Goal: Task Accomplishment & Management: Manage account settings

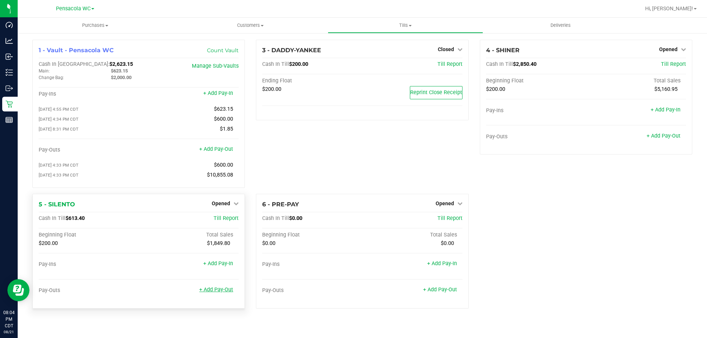
click at [219, 293] on link "+ Add Pay-Out" at bounding box center [216, 290] width 34 height 6
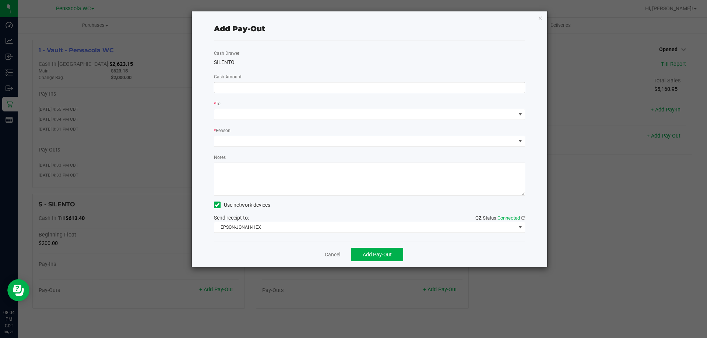
click at [232, 82] on input at bounding box center [369, 87] width 311 height 10
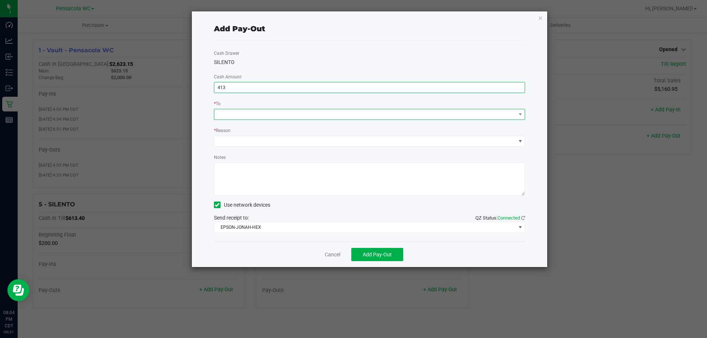
click at [292, 116] on span at bounding box center [365, 114] width 302 height 10
type input "$413.00"
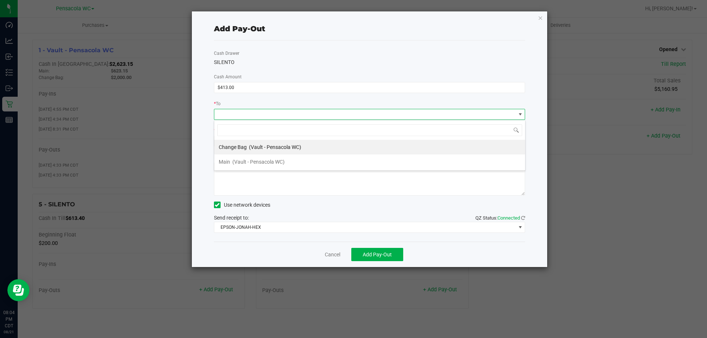
scroll to position [11, 311]
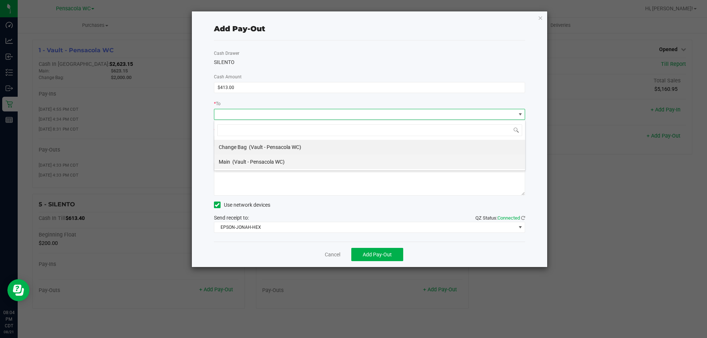
click at [291, 164] on li "Main (Vault - Pensacola WC)" at bounding box center [369, 162] width 311 height 15
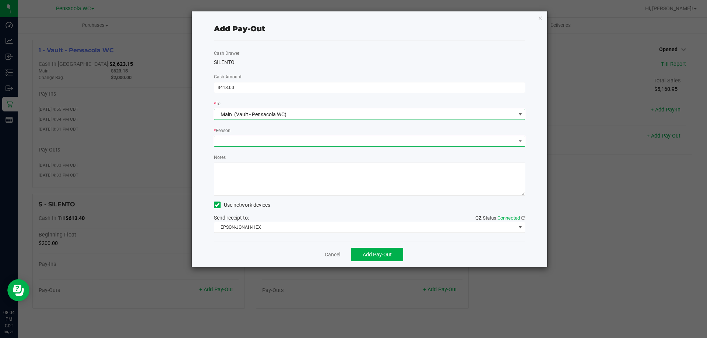
click at [292, 140] on span at bounding box center [365, 141] width 302 height 10
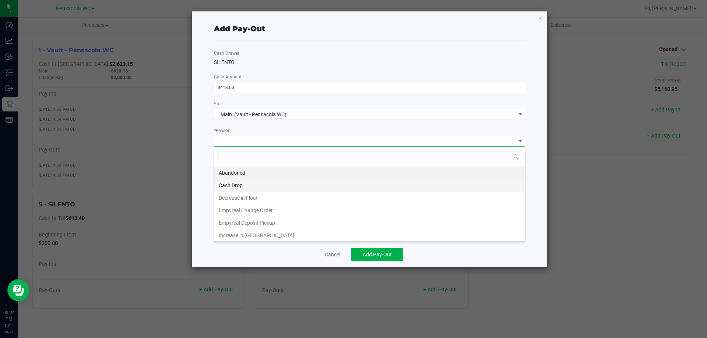
click at [271, 184] on li "Cash Drop" at bounding box center [369, 185] width 311 height 13
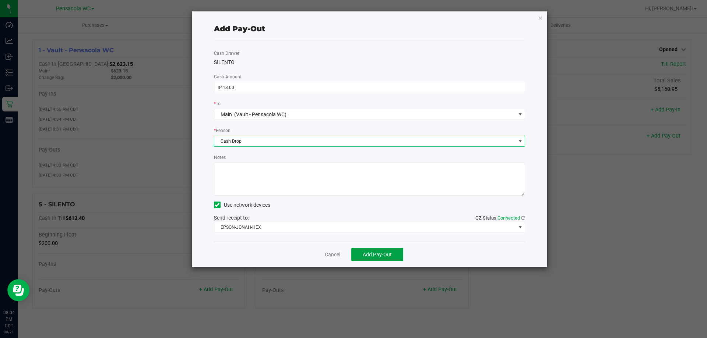
click at [396, 261] on button "Add Pay-Out" at bounding box center [377, 254] width 52 height 13
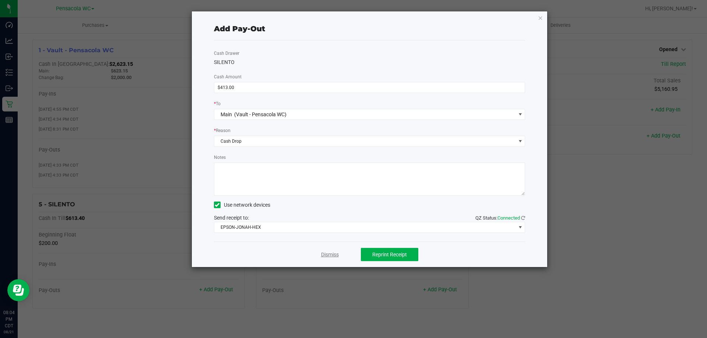
click at [326, 253] on link "Dismiss" at bounding box center [330, 255] width 18 height 8
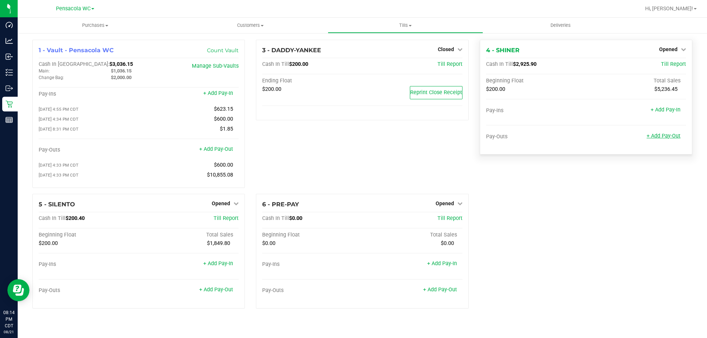
click at [668, 136] on link "+ Add Pay-Out" at bounding box center [664, 136] width 34 height 6
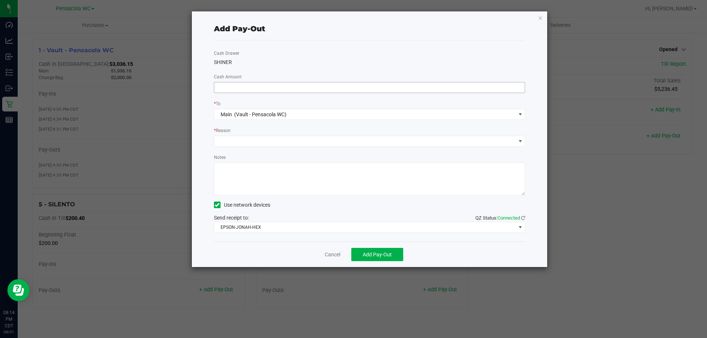
click at [318, 86] on input at bounding box center [369, 87] width 311 height 10
click at [263, 143] on span at bounding box center [365, 141] width 302 height 10
type input "$2,720.00"
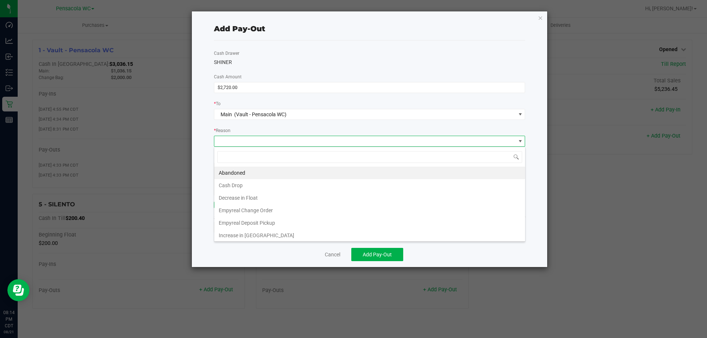
scroll to position [11, 311]
click at [257, 181] on li "Cash Drop" at bounding box center [369, 185] width 311 height 13
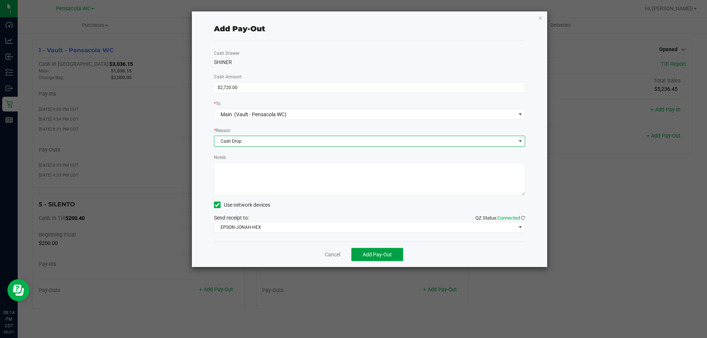
click at [384, 254] on span "Add Pay-Out" at bounding box center [377, 255] width 29 height 6
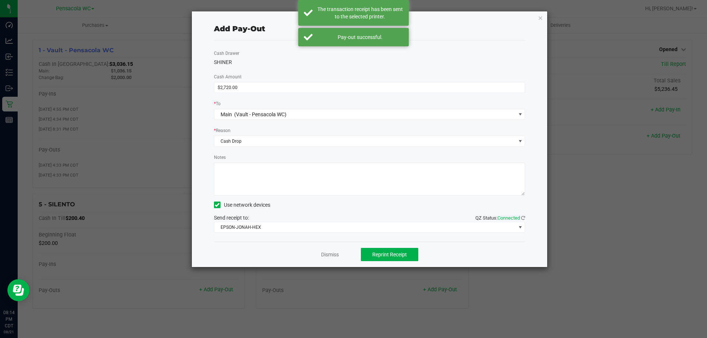
click at [350, 262] on div "Dismiss Reprint Receipt" at bounding box center [370, 254] width 312 height 25
click at [321, 255] on link "Dismiss" at bounding box center [330, 255] width 18 height 8
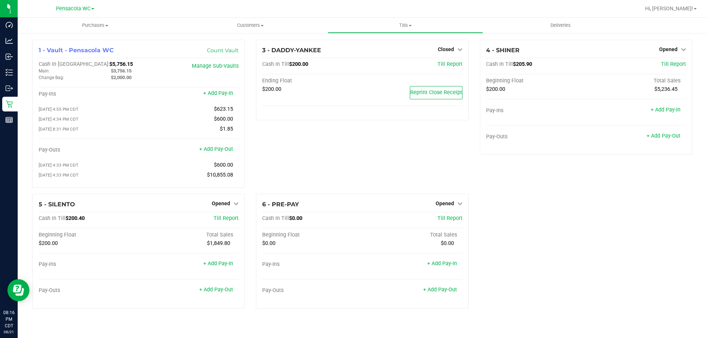
click at [388, 337] on div "Purchases Summary of purchases Fulfillment All purchases Customers All customer…" at bounding box center [362, 178] width 689 height 321
click at [120, 136] on div "08/20/2025 8:31 PM CDT $1.85" at bounding box center [139, 131] width 200 height 10
click at [323, 188] on div "3 - DADDY-YANKEE Closed Open Till Cash In Till $200.00 Till Report Ending Float…" at bounding box center [362, 117] width 224 height 154
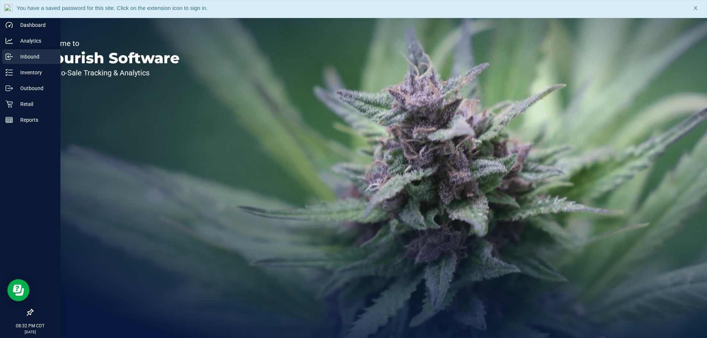
click at [7, 64] on link "Inbound" at bounding box center [30, 57] width 60 height 16
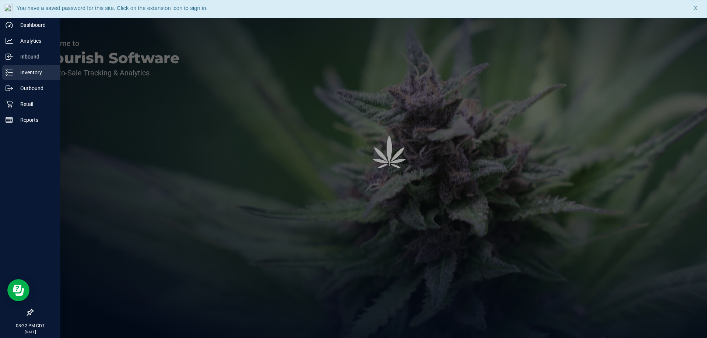
click at [31, 72] on p "Inventory" at bounding box center [35, 72] width 44 height 9
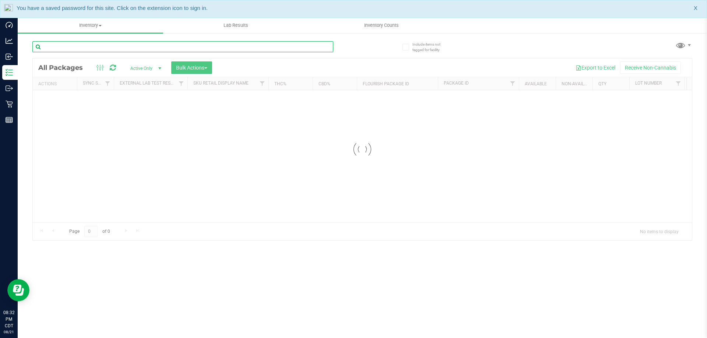
click at [169, 44] on input "text" at bounding box center [182, 46] width 301 height 11
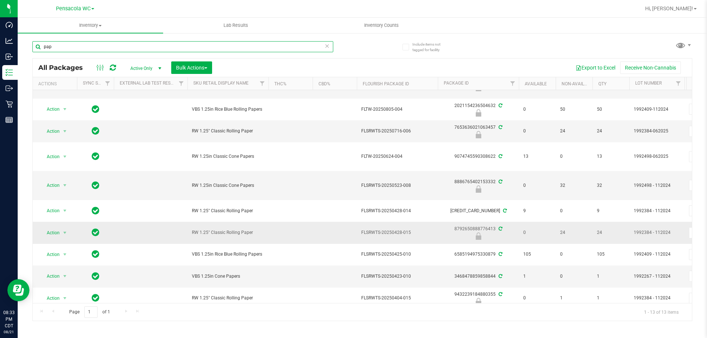
scroll to position [105, 0]
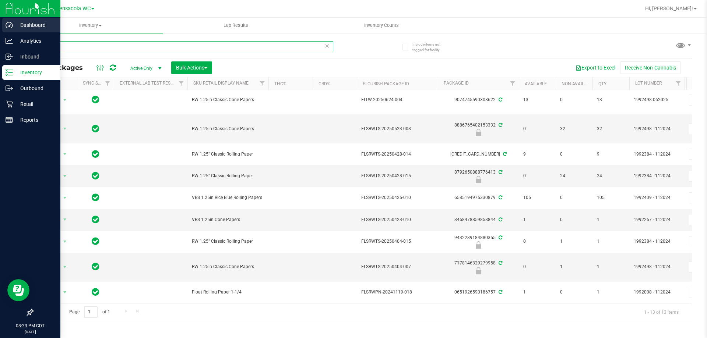
drag, startPoint x: 133, startPoint y: 45, endPoint x: 0, endPoint y: 24, distance: 134.1
click at [0, 24] on div "Dashboard Analytics Inbound Inventory Outbound Retail Reports 08:33 PM CDT 08/2…" at bounding box center [353, 169] width 707 height 338
type input "lunar smash"
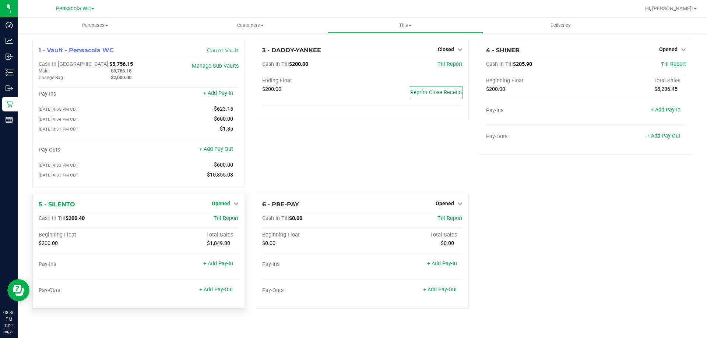
click at [217, 207] on span "Opened" at bounding box center [221, 204] width 18 height 6
click at [212, 221] on link "Close Till" at bounding box center [222, 219] width 20 height 6
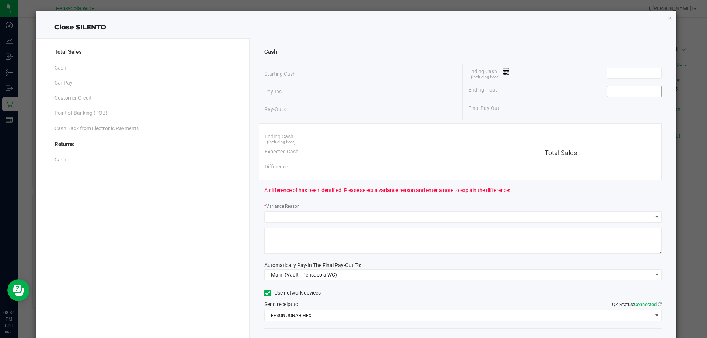
click at [625, 91] on input at bounding box center [634, 92] width 54 height 10
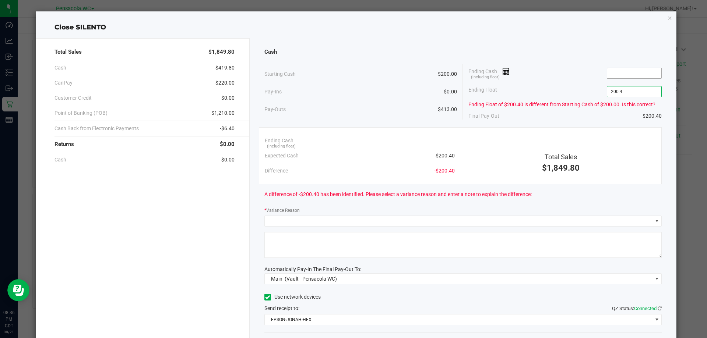
click at [627, 70] on input at bounding box center [634, 73] width 54 height 10
type input "$200.40"
click at [638, 94] on input "$200.40" at bounding box center [634, 92] width 54 height 10
type input "$200.00"
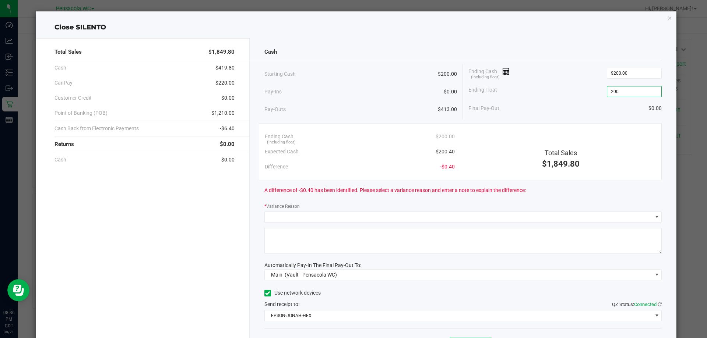
type input "200"
click at [637, 73] on input "$200.00" at bounding box center [634, 73] width 54 height 10
type input "200"
type input "$200.00"
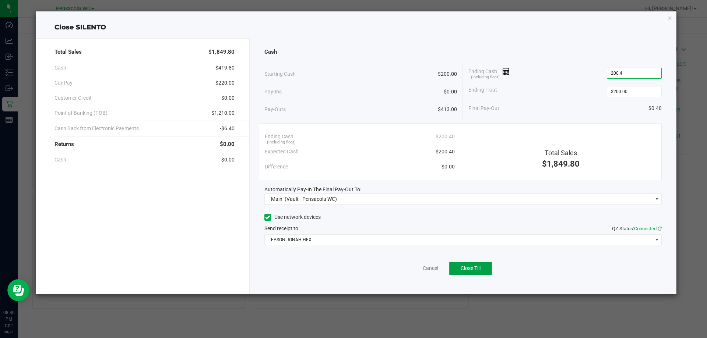
click at [472, 266] on span "Close Till" at bounding box center [471, 268] width 20 height 6
type input "$200.40"
click at [417, 269] on link "Dismiss" at bounding box center [414, 269] width 18 height 8
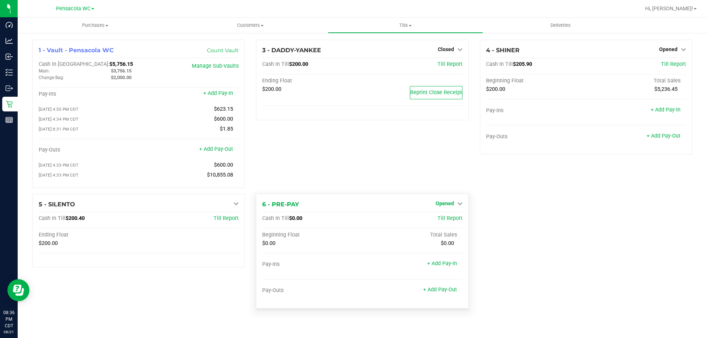
click at [458, 205] on icon at bounding box center [459, 203] width 5 height 5
click at [450, 222] on link "Close Till" at bounding box center [446, 219] width 20 height 6
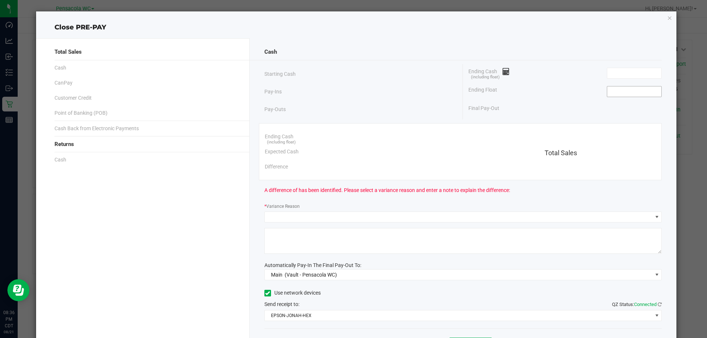
click at [631, 90] on input at bounding box center [634, 92] width 54 height 10
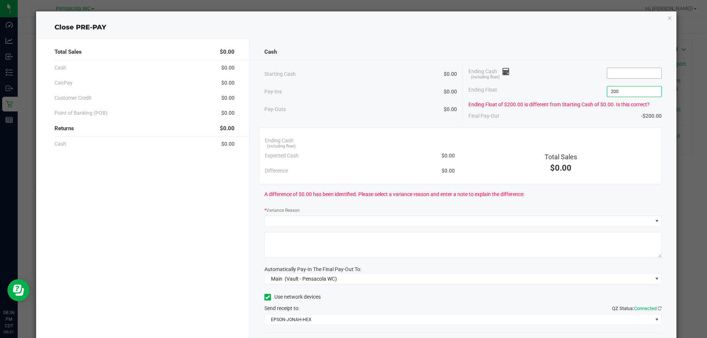
click at [633, 71] on input at bounding box center [634, 73] width 54 height 10
type input "$200.00"
click at [540, 113] on div "Final Pay-Out $5.90" at bounding box center [564, 116] width 193 height 15
click at [637, 74] on input "$205.90" at bounding box center [634, 73] width 54 height 10
type input "205.9"
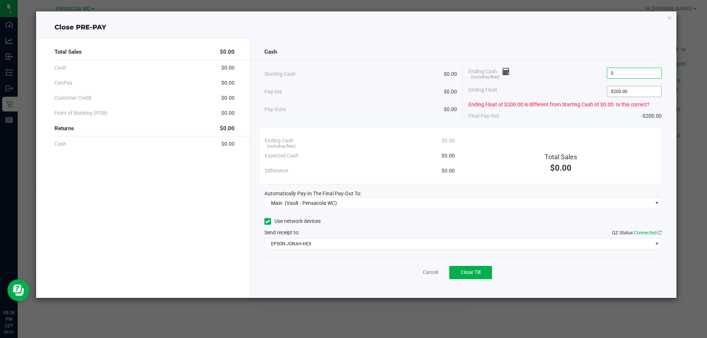
click at [650, 89] on input "$200.00" at bounding box center [634, 92] width 54 height 10
type input "$0.00"
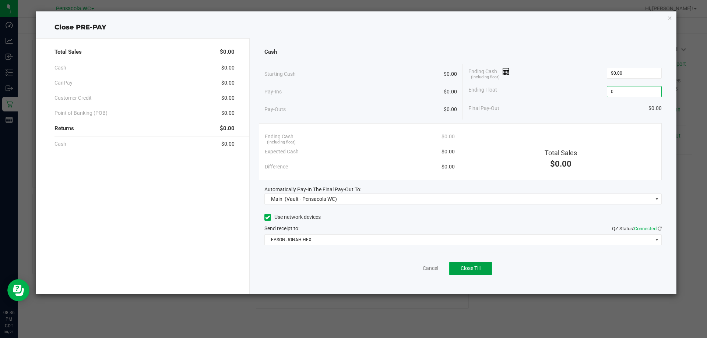
click at [477, 268] on span "Close Till" at bounding box center [471, 268] width 20 height 6
type input "$0.00"
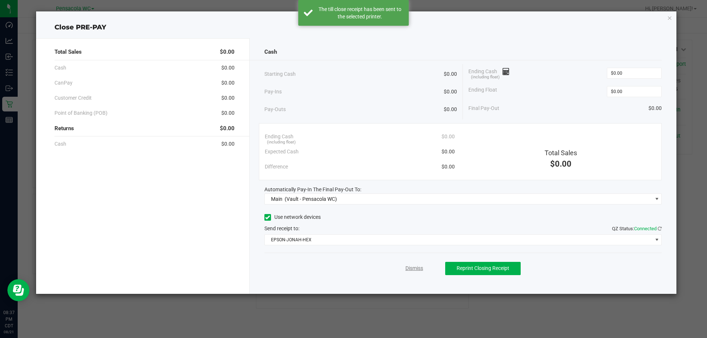
click at [408, 269] on link "Dismiss" at bounding box center [414, 269] width 18 height 8
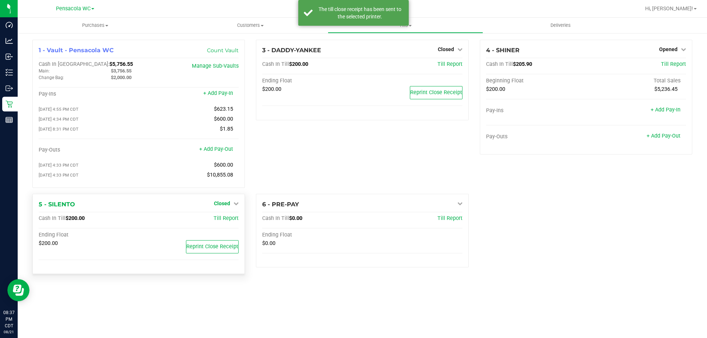
click at [218, 207] on span "Closed" at bounding box center [222, 204] width 16 height 6
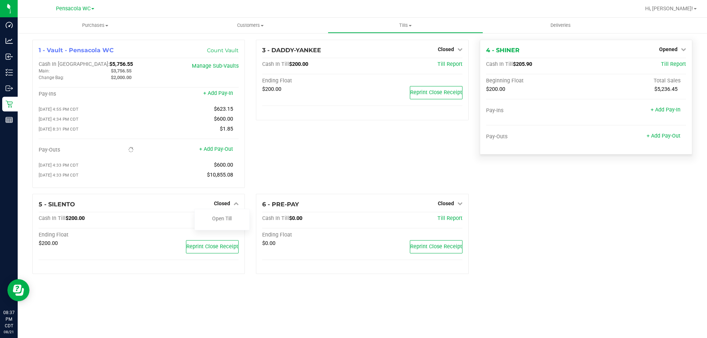
click at [679, 53] on div "Opened" at bounding box center [672, 49] width 27 height 9
click at [669, 46] on span "Opened" at bounding box center [668, 49] width 18 height 6
click at [665, 63] on link "Close Till" at bounding box center [669, 65] width 20 height 6
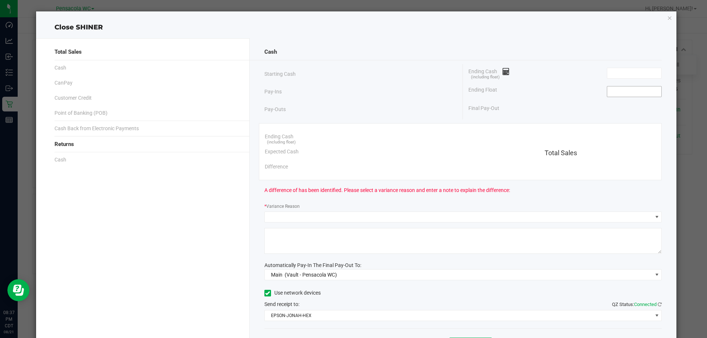
click at [618, 90] on input at bounding box center [634, 92] width 54 height 10
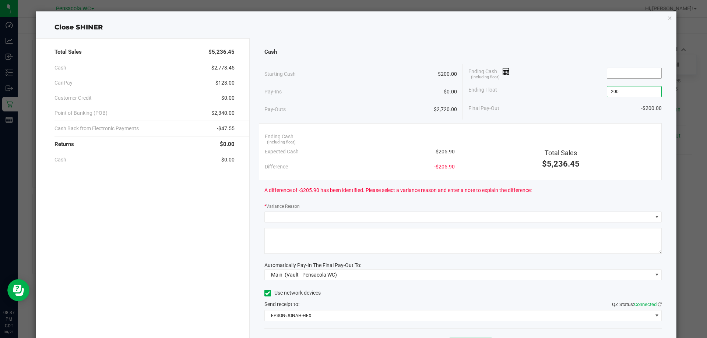
click at [611, 73] on input at bounding box center [634, 73] width 54 height 10
type input "$200.00"
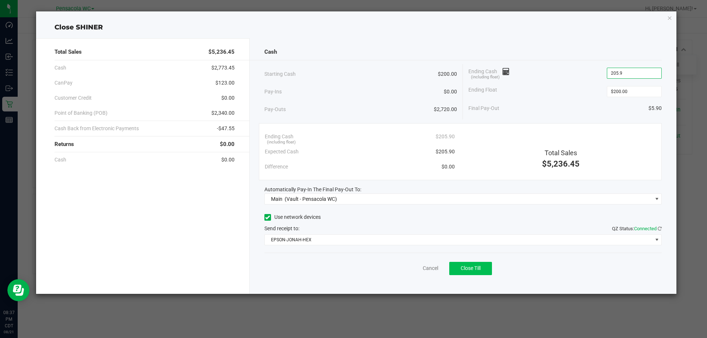
click at [467, 263] on button "Close Till" at bounding box center [470, 268] width 43 height 13
type input "$205.90"
click at [409, 271] on link "Dismiss" at bounding box center [414, 269] width 18 height 8
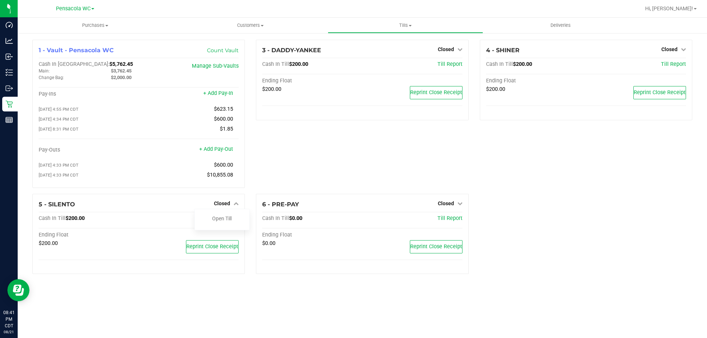
click at [395, 33] on ul "Purchases Summary of purchases Fulfillment All purchases Customers All customer…" at bounding box center [371, 26] width 707 height 16
click at [394, 22] on span "Tills" at bounding box center [405, 25] width 154 height 7
click at [387, 55] on span "Reconcile e-payments" at bounding box center [364, 53] width 73 height 6
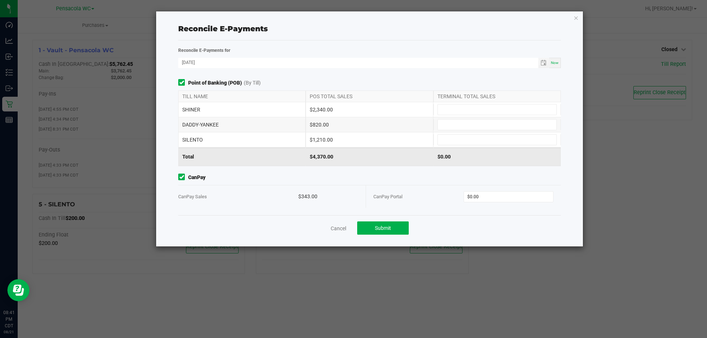
drag, startPoint x: 503, startPoint y: 207, endPoint x: 501, endPoint y: 203, distance: 4.6
click at [503, 206] on div "CanPay Portal $0.00" at bounding box center [463, 197] width 180 height 22
click at [497, 195] on input "0" at bounding box center [508, 197] width 89 height 10
type input "$343.00"
click at [460, 112] on input at bounding box center [497, 110] width 119 height 10
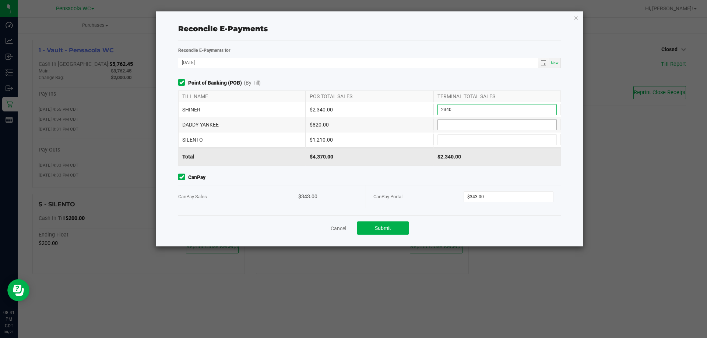
type input "$2,340.00"
click at [468, 123] on input at bounding box center [497, 125] width 119 height 10
type input "$820.00"
click at [467, 143] on div "SILENTO $1,210.00" at bounding box center [369, 140] width 383 height 15
click at [466, 143] on input at bounding box center [497, 140] width 119 height 10
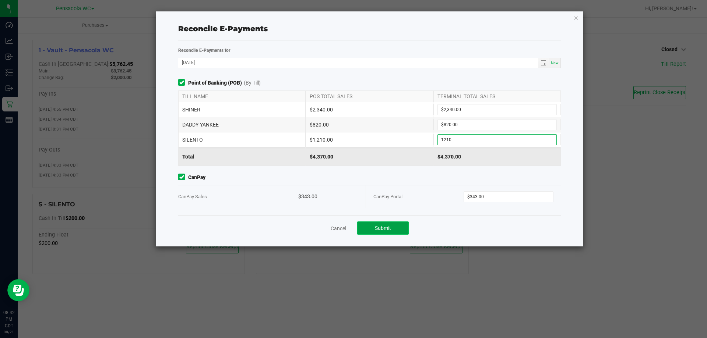
type input "$1,210.00"
click at [393, 231] on button "Submit" at bounding box center [383, 228] width 52 height 13
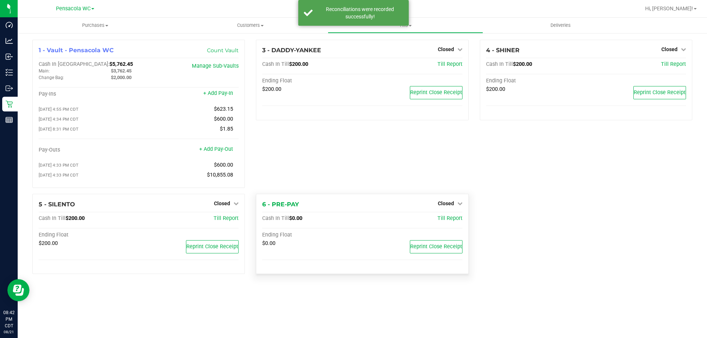
drag, startPoint x: 404, startPoint y: 200, endPoint x: 401, endPoint y: 196, distance: 4.6
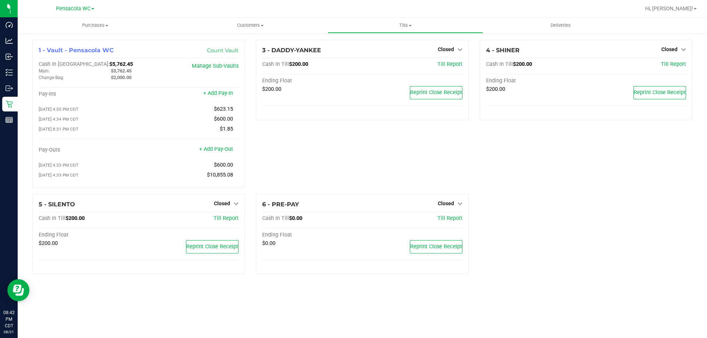
drag, startPoint x: 401, startPoint y: 196, endPoint x: 643, endPoint y: 258, distance: 249.3
click at [645, 260] on div "1 - Vault - Pensacola WC Count Vault Cash In Vault: $5,762.45 Main: $3,762.45 C…" at bounding box center [362, 160] width 671 height 240
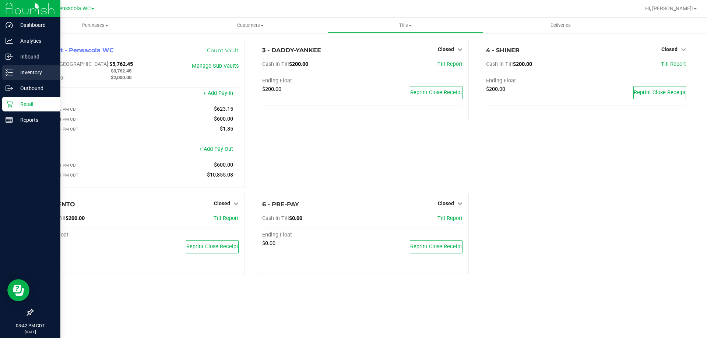
click at [36, 74] on p "Inventory" at bounding box center [35, 72] width 44 height 9
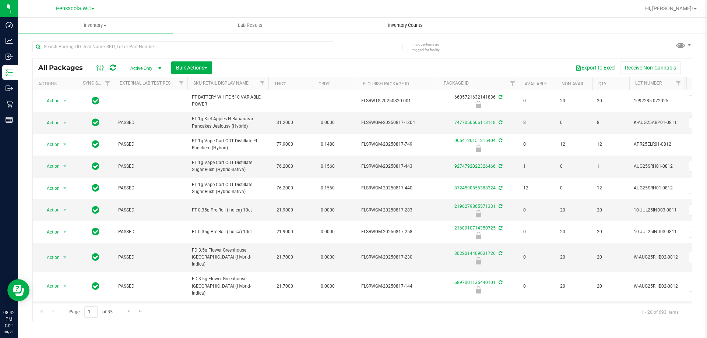
click at [397, 26] on span "Inventory Counts" at bounding box center [405, 25] width 54 height 7
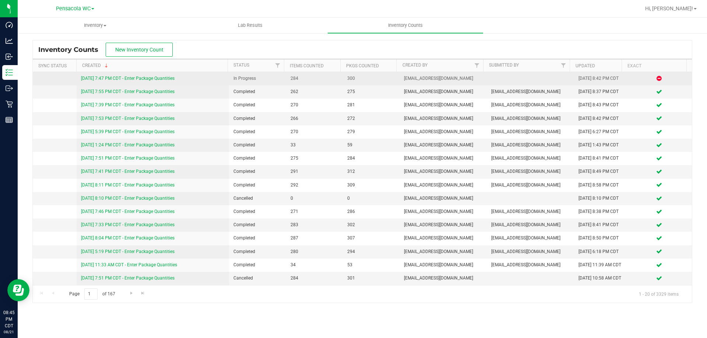
click at [153, 78] on link "[DATE] 7:47 PM CDT - Enter Package Quantities" at bounding box center [128, 78] width 94 height 5
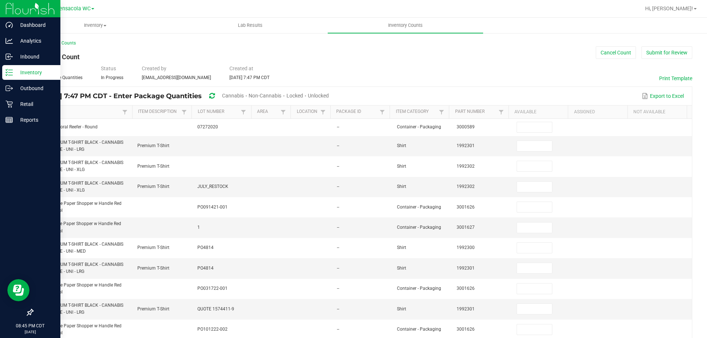
click at [40, 71] on p "Inventory" at bounding box center [35, 72] width 44 height 9
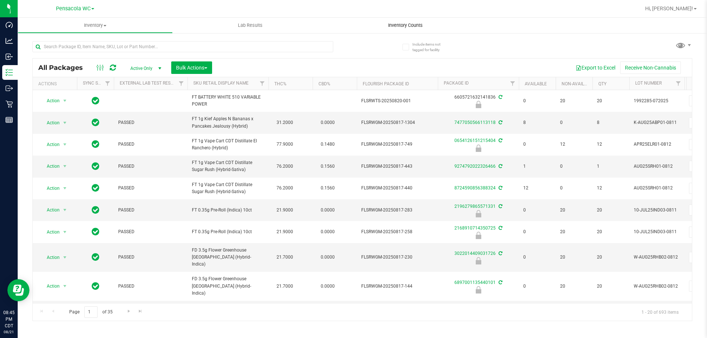
click at [424, 28] on span "Inventory Counts" at bounding box center [405, 25] width 54 height 7
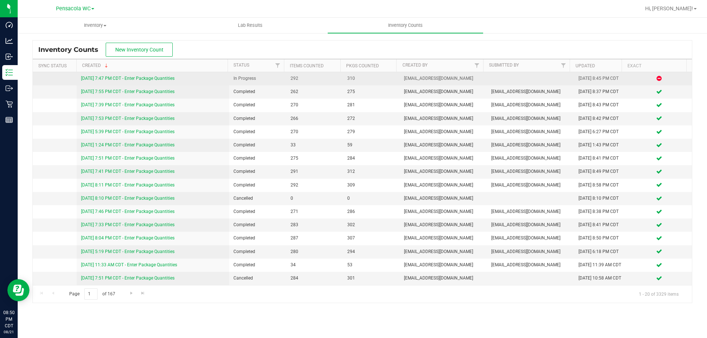
click at [125, 80] on link "[DATE] 7:47 PM CDT - Enter Package Quantities" at bounding box center [128, 78] width 94 height 5
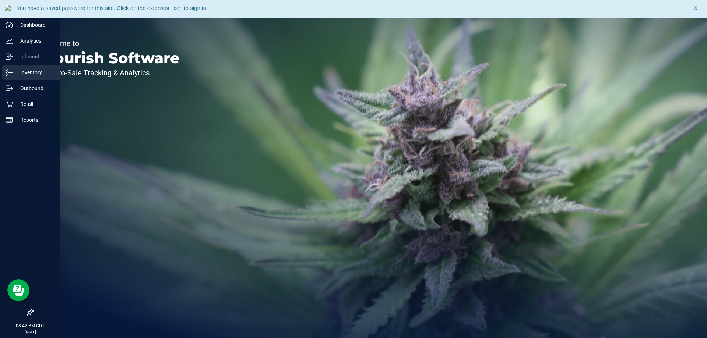
click at [13, 70] on div "Inventory" at bounding box center [31, 72] width 58 height 15
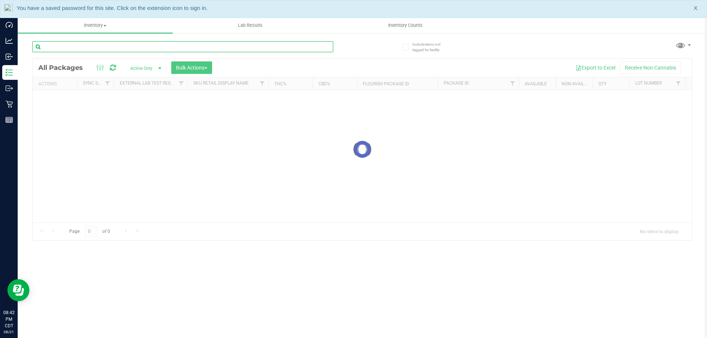
click at [121, 46] on div "Inventory All packages All inventory Waste log Create inventory Lab Results Inv…" at bounding box center [362, 178] width 689 height 321
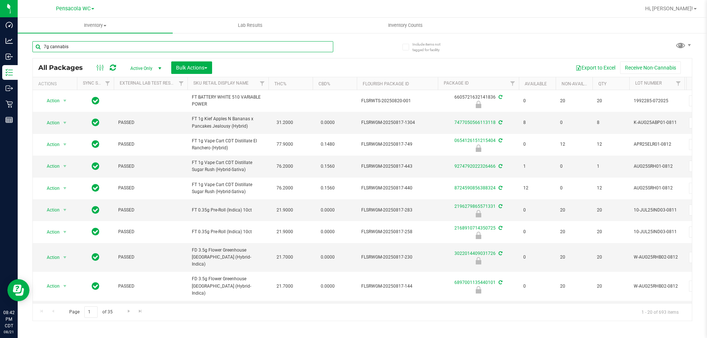
type input "7g cannabis"
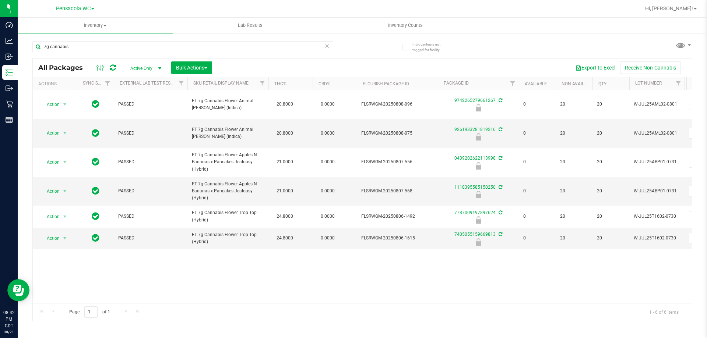
click at [161, 66] on span "select" at bounding box center [160, 69] width 6 height 6
click at [149, 98] on li "Locked" at bounding box center [144, 102] width 40 height 11
drag, startPoint x: 188, startPoint y: 66, endPoint x: 201, endPoint y: 83, distance: 21.0
click at [188, 66] on span "Bulk Actions" at bounding box center [191, 68] width 31 height 6
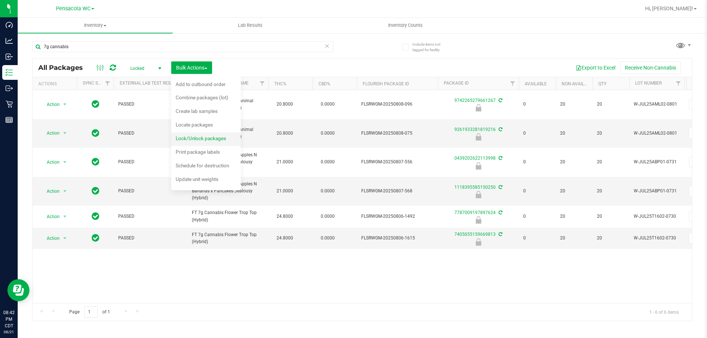
click at [213, 139] on span "Lock/Unlock packages" at bounding box center [201, 139] width 50 height 6
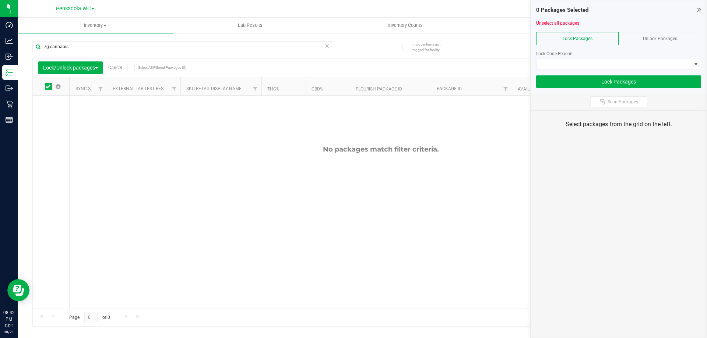
click at [654, 37] on span "Unlock Packages" at bounding box center [660, 38] width 34 height 5
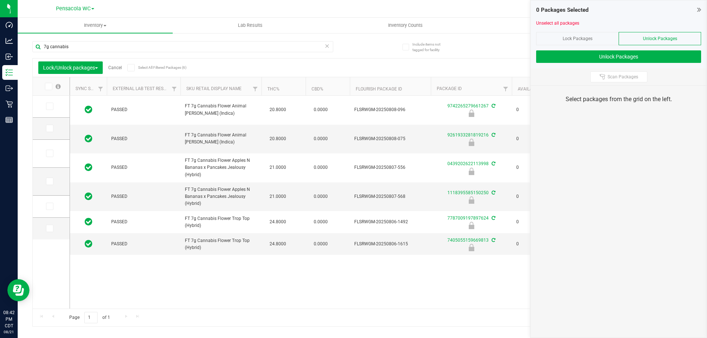
click at [48, 87] on icon at bounding box center [48, 87] width 5 height 0
click at [0, 0] on input "checkbox" at bounding box center [0, 0] width 0 height 0
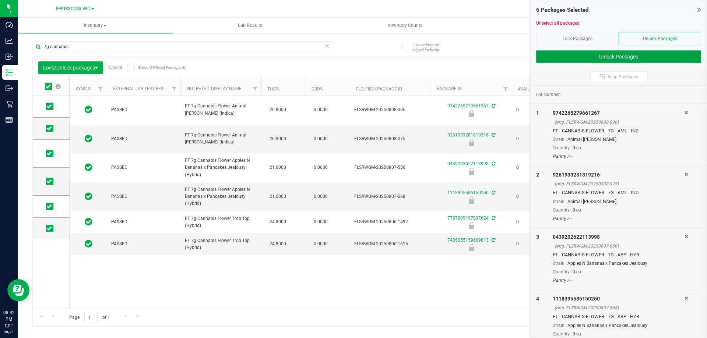
click at [602, 55] on button "Unlock Packages" at bounding box center [618, 56] width 165 height 13
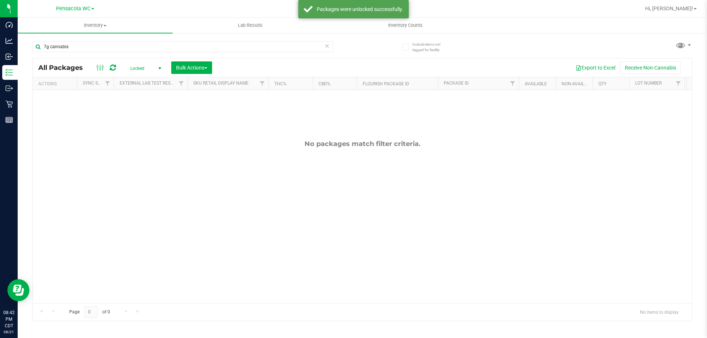
click at [131, 67] on span "Locked" at bounding box center [144, 68] width 41 height 10
click at [152, 76] on li "Active Only" at bounding box center [144, 80] width 40 height 11
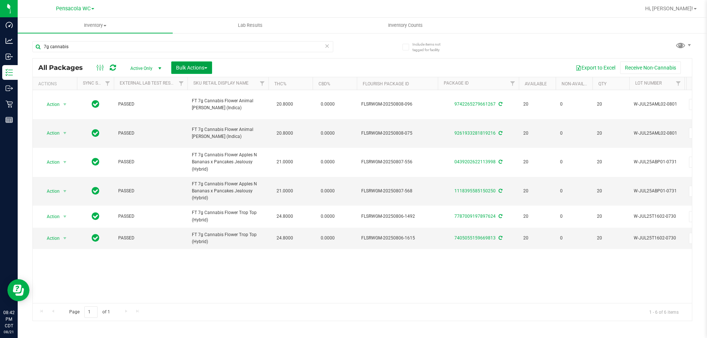
click at [205, 66] on span "Bulk Actions" at bounding box center [191, 68] width 31 height 6
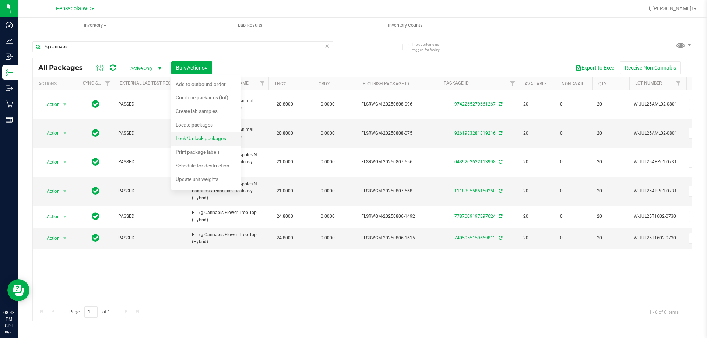
click at [221, 135] on div "Lock/Unlock packages" at bounding box center [206, 140] width 60 height 12
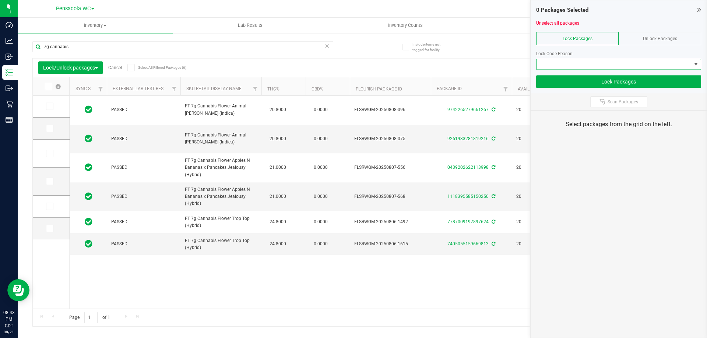
click at [610, 62] on span at bounding box center [614, 64] width 155 height 10
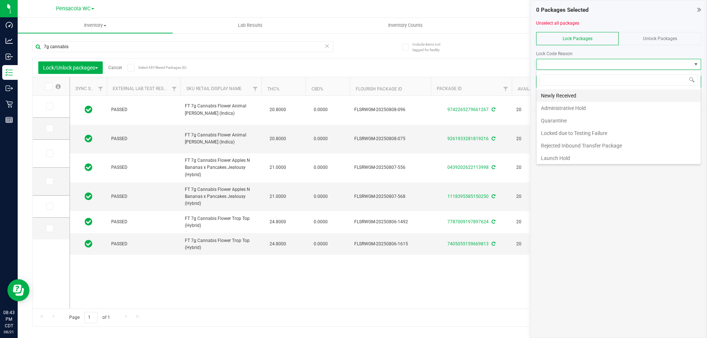
scroll to position [11, 165]
click at [584, 94] on li "Newly Received" at bounding box center [619, 95] width 164 height 13
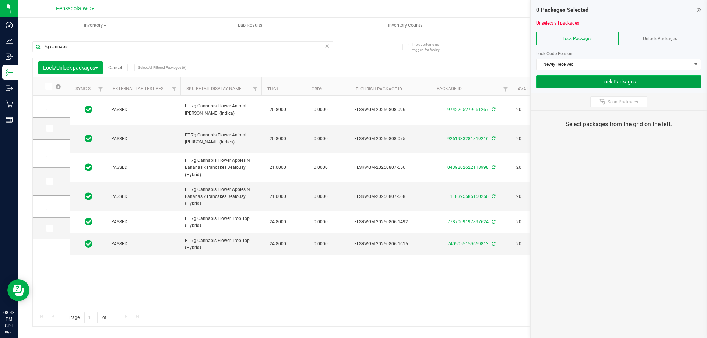
click at [595, 83] on button "Lock Packages" at bounding box center [618, 81] width 165 height 13
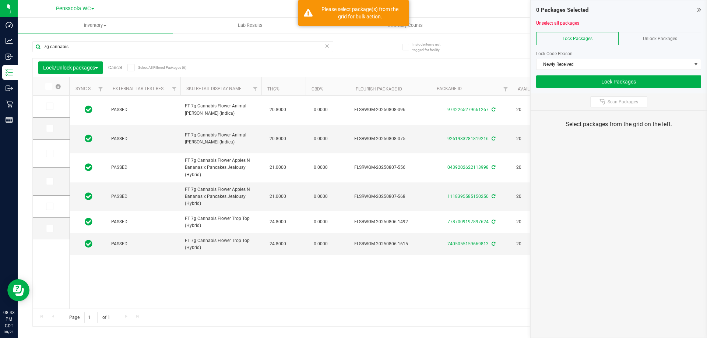
click at [48, 87] on icon at bounding box center [48, 87] width 5 height 0
click at [0, 0] on input "checkbox" at bounding box center [0, 0] width 0 height 0
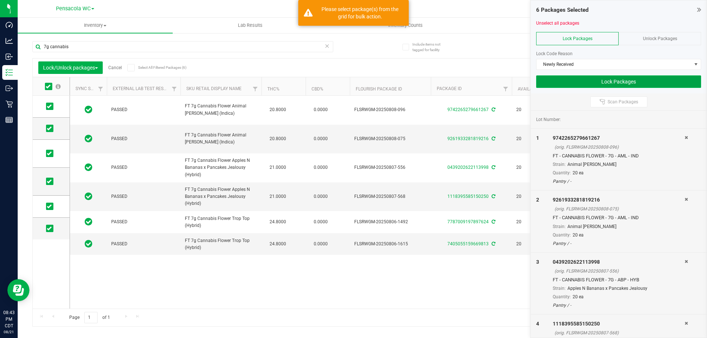
click at [585, 84] on button "Lock Packages" at bounding box center [618, 81] width 165 height 13
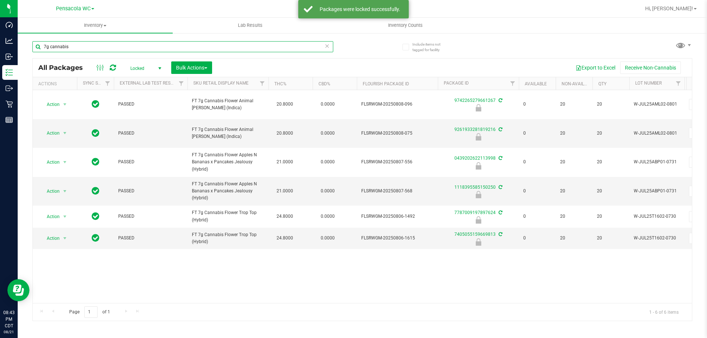
click at [135, 44] on input "7g cannabis" at bounding box center [182, 46] width 301 height 11
type input "7"
type input "atm"
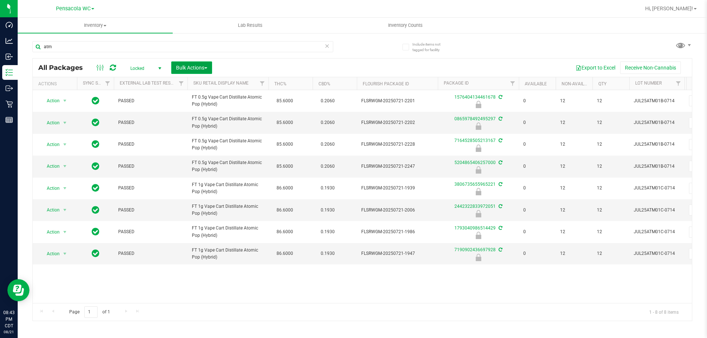
click at [181, 70] on span "Bulk Actions" at bounding box center [191, 68] width 31 height 6
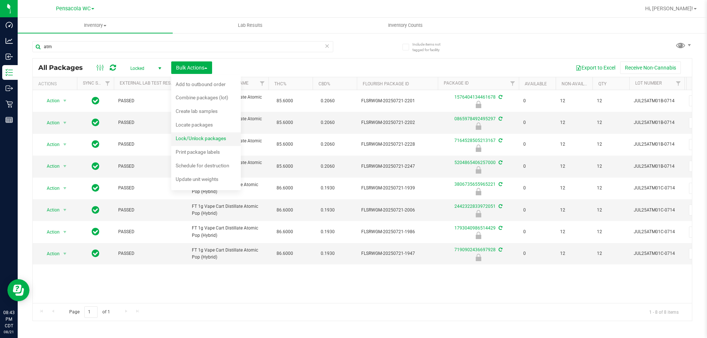
click at [231, 138] on div "Lock/Unlock packages" at bounding box center [206, 140] width 60 height 12
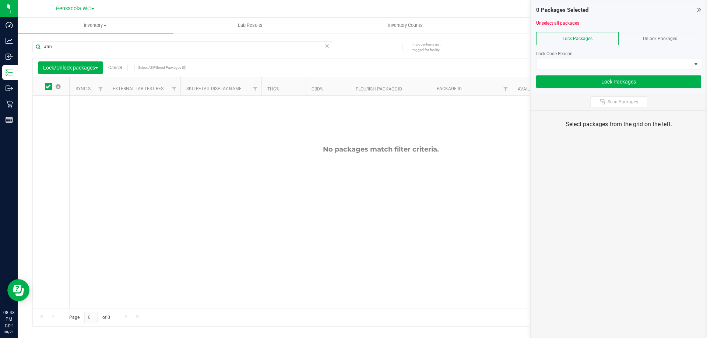
click at [626, 35] on div "Unlock Packages" at bounding box center [660, 38] width 82 height 13
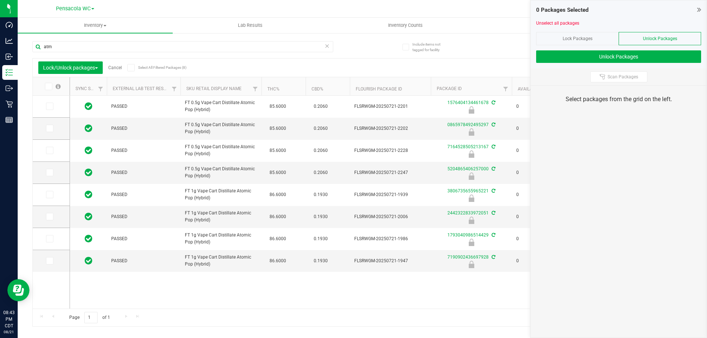
click at [48, 87] on icon at bounding box center [48, 87] width 5 height 0
click at [0, 0] on input "checkbox" at bounding box center [0, 0] width 0 height 0
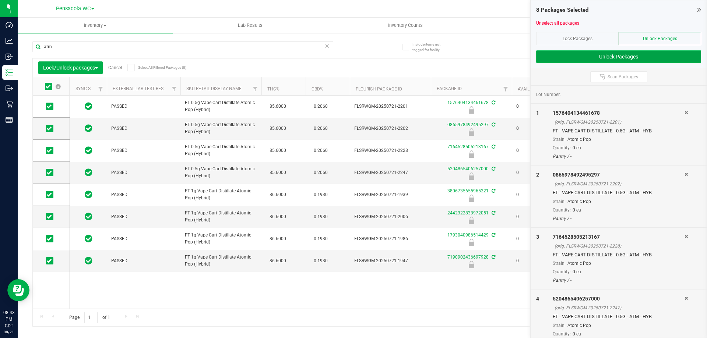
click at [623, 53] on button "Unlock Packages" at bounding box center [618, 56] width 165 height 13
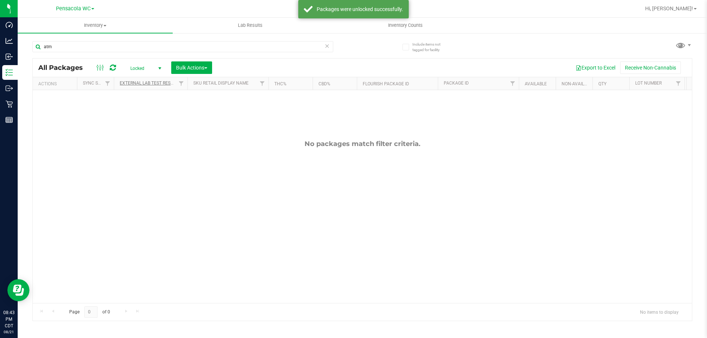
drag, startPoint x: 153, startPoint y: 64, endPoint x: 168, endPoint y: 83, distance: 24.4
click at [153, 64] on span "Locked" at bounding box center [144, 68] width 41 height 10
click at [152, 80] on li "Active Only" at bounding box center [144, 80] width 40 height 11
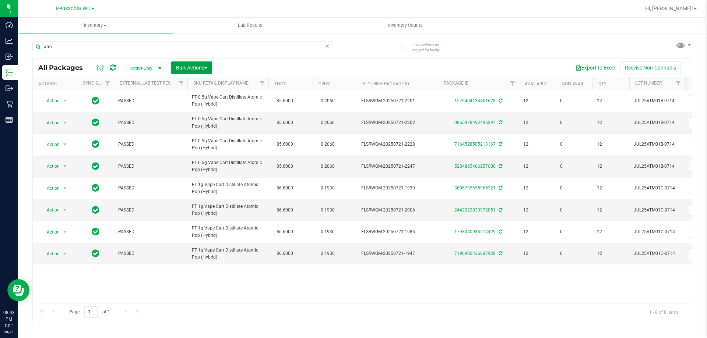
drag, startPoint x: 204, startPoint y: 68, endPoint x: 224, endPoint y: 94, distance: 33.1
click at [205, 68] on span "Bulk Actions" at bounding box center [191, 68] width 31 height 6
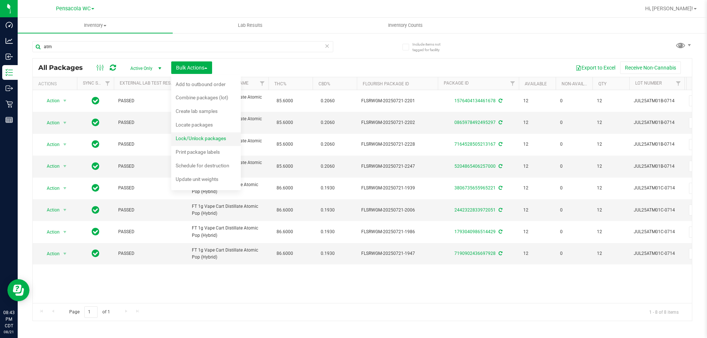
click at [223, 138] on span "Lock/Unlock packages" at bounding box center [201, 139] width 50 height 6
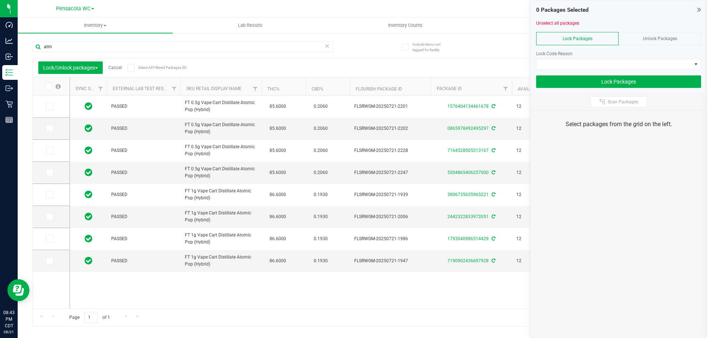
click at [50, 86] on span at bounding box center [48, 86] width 7 height 7
click at [0, 0] on input "checkbox" at bounding box center [0, 0] width 0 height 0
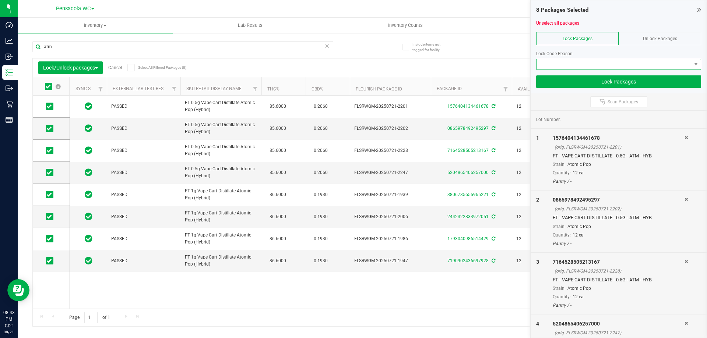
click at [585, 69] on span at bounding box center [618, 64] width 165 height 11
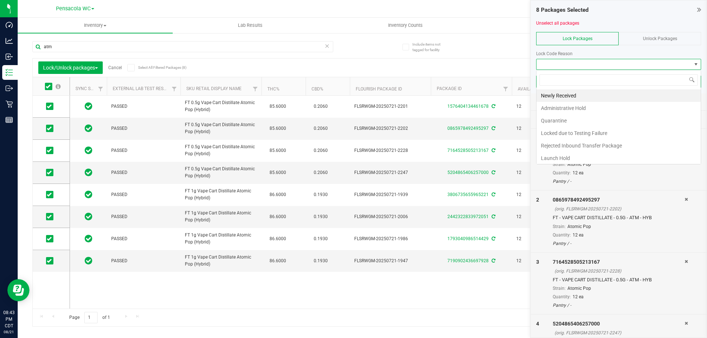
scroll to position [11, 165]
click at [574, 95] on li "Newly Received" at bounding box center [619, 95] width 164 height 13
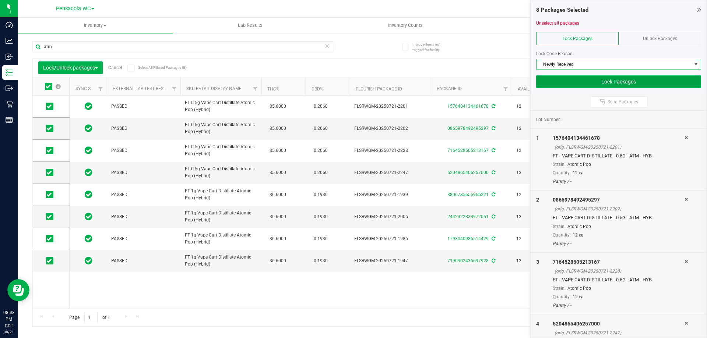
click at [571, 81] on button "Lock Packages" at bounding box center [618, 81] width 165 height 13
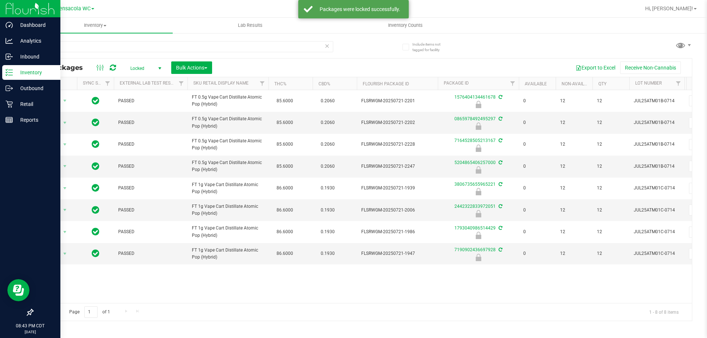
click at [14, 69] on p "Inventory" at bounding box center [35, 72] width 44 height 9
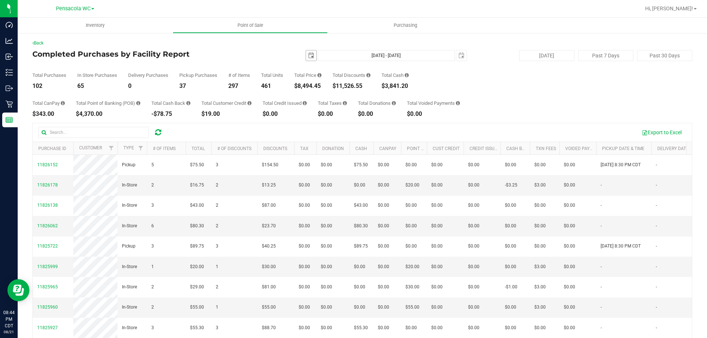
click at [307, 52] on span "select" at bounding box center [311, 55] width 10 height 10
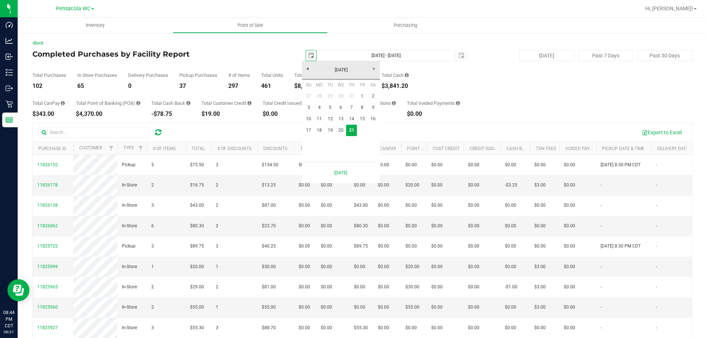
scroll to position [0, 18]
click at [318, 130] on link "18" at bounding box center [319, 130] width 11 height 11
type input "2025-08-18"
type input "Aug 18, 2025 - Aug 21, 2025"
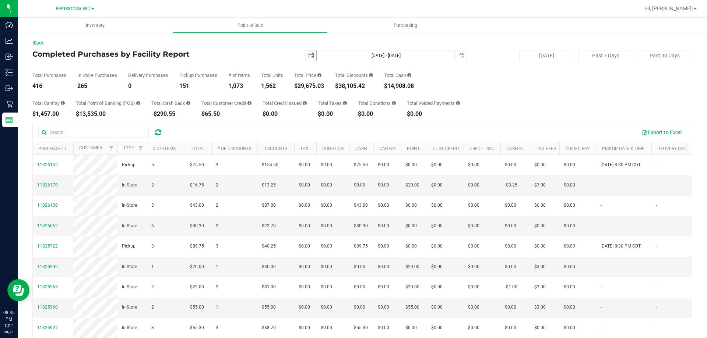
click at [308, 56] on span "select" at bounding box center [311, 56] width 6 height 6
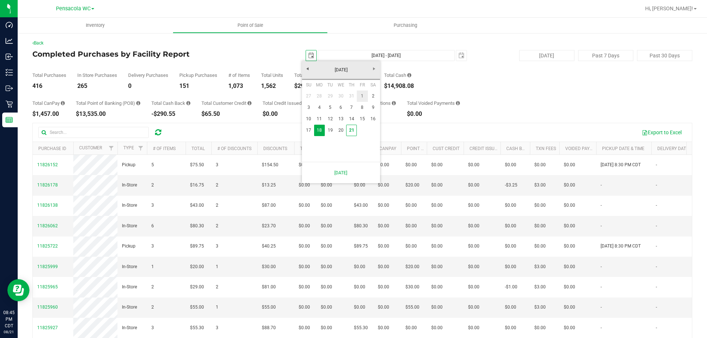
click at [358, 96] on link "1" at bounding box center [362, 96] width 11 height 11
type input "2025-08-01"
type input "Aug 1, 2025 - Aug 21, 2025"
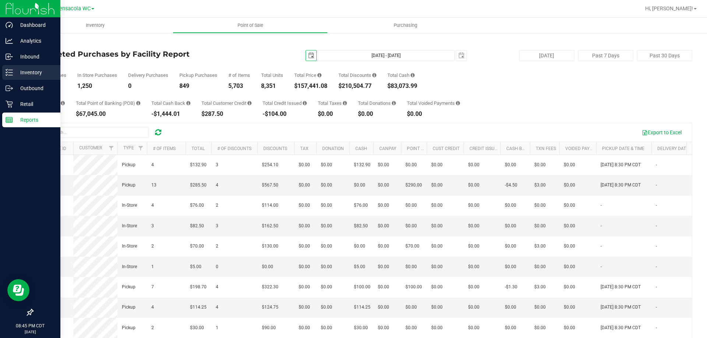
click at [20, 72] on p "Inventory" at bounding box center [35, 72] width 44 height 9
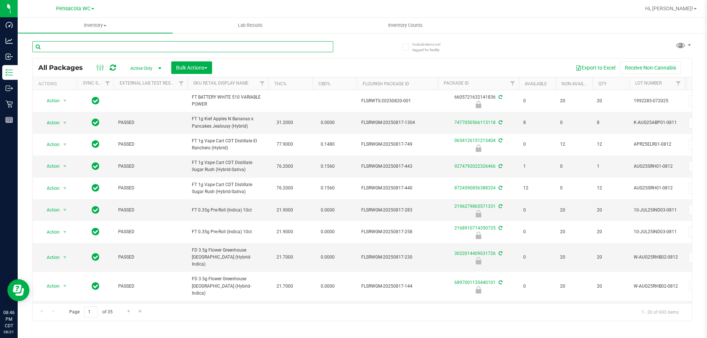
click at [141, 46] on input "text" at bounding box center [182, 46] width 301 height 11
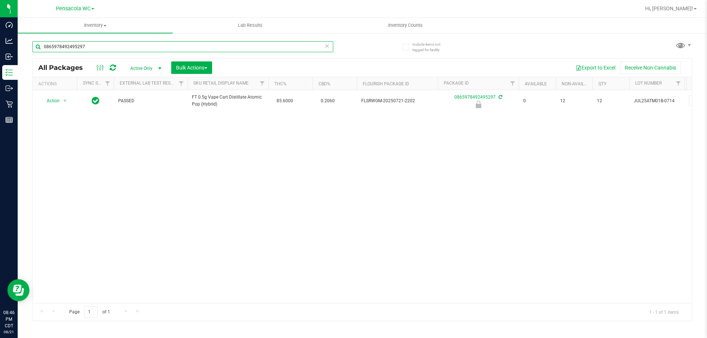
type input "0865978492495297"
click at [56, 88] on th "Actions" at bounding box center [55, 83] width 44 height 13
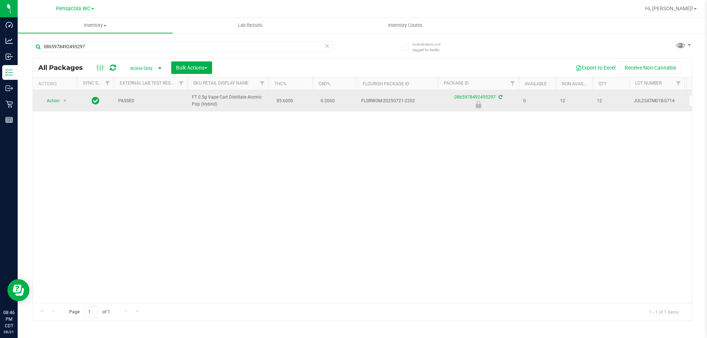
click at [53, 100] on span "Action" at bounding box center [50, 101] width 20 height 10
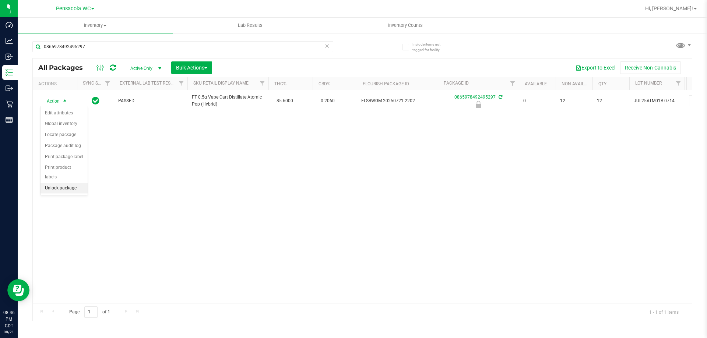
click at [61, 183] on li "Unlock package" at bounding box center [64, 188] width 47 height 11
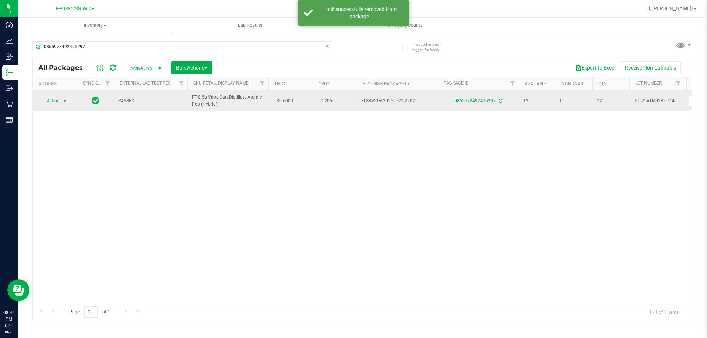
click at [63, 101] on span "select" at bounding box center [65, 101] width 6 height 6
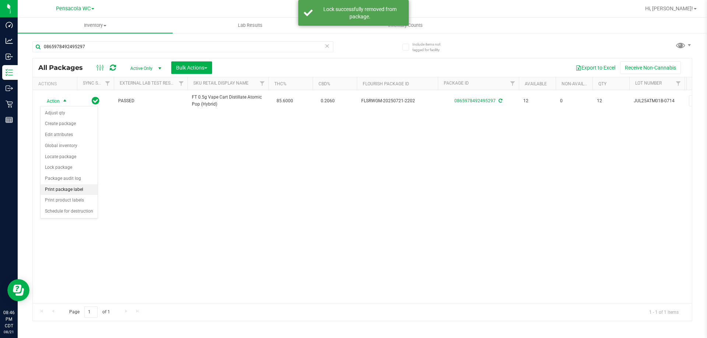
click at [60, 190] on li "Print package label" at bounding box center [69, 189] width 57 height 11
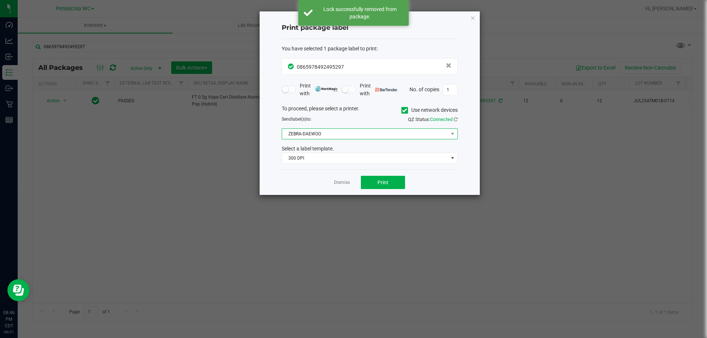
click at [302, 131] on span "ZEBRA-DAEWOO" at bounding box center [365, 134] width 166 height 10
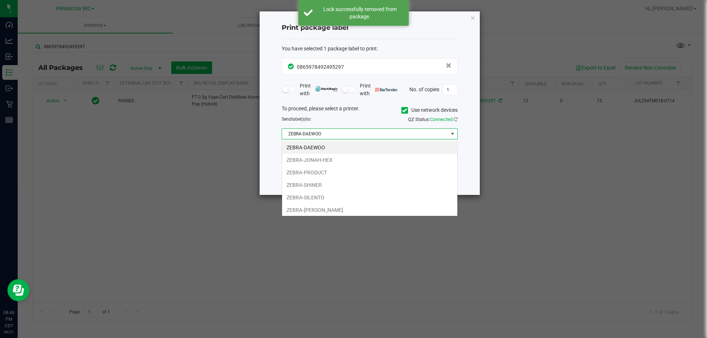
scroll to position [11, 176]
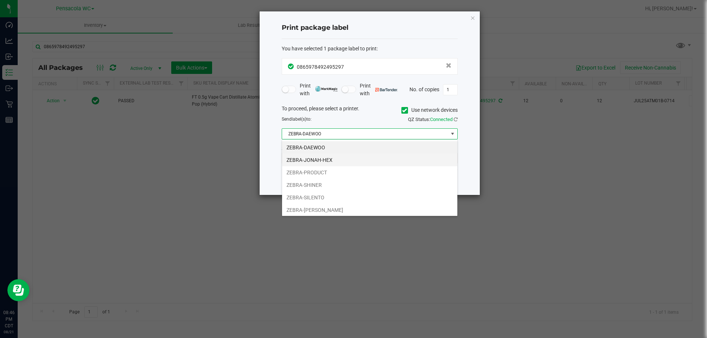
click at [300, 160] on li "ZEBRA-JONAH-HEX" at bounding box center [369, 160] width 175 height 13
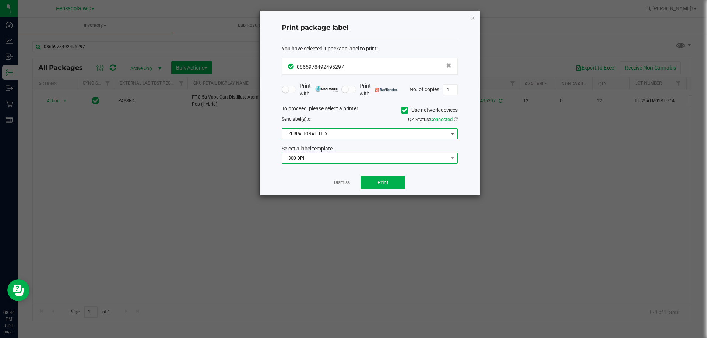
click at [286, 163] on span "300 DPI" at bounding box center [365, 158] width 166 height 10
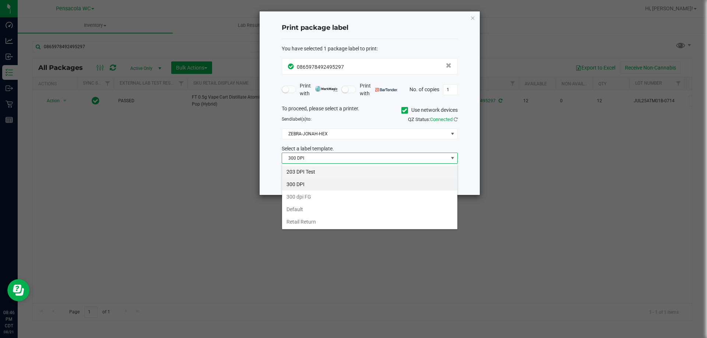
click at [298, 172] on li "203 DPI Test" at bounding box center [369, 172] width 175 height 13
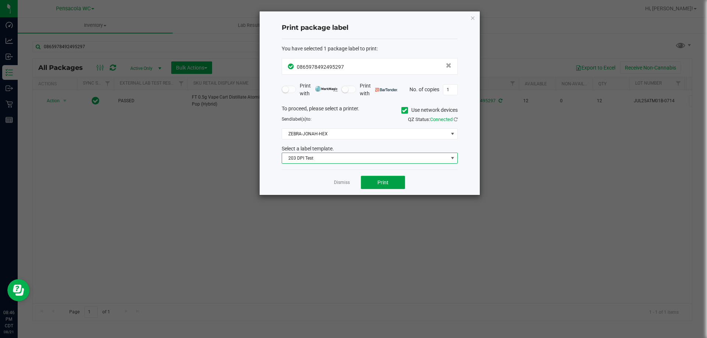
click at [376, 184] on button "Print" at bounding box center [383, 182] width 44 height 13
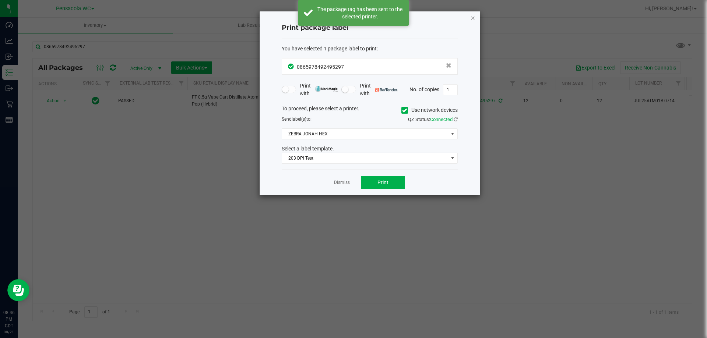
click at [472, 17] on icon "button" at bounding box center [472, 17] width 5 height 9
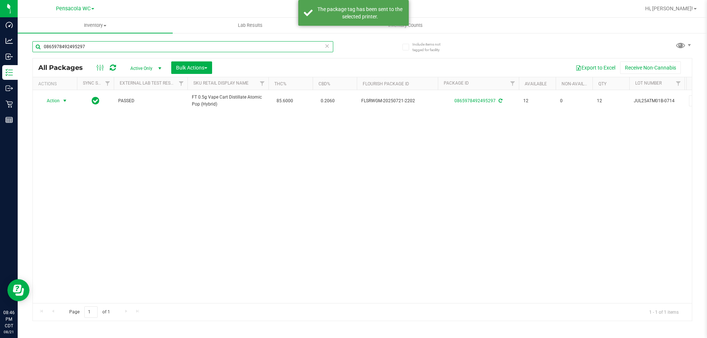
click at [148, 46] on input "0865978492495297" at bounding box center [182, 46] width 301 height 11
click at [148, 47] on input "0865978492495297" at bounding box center [182, 46] width 301 height 11
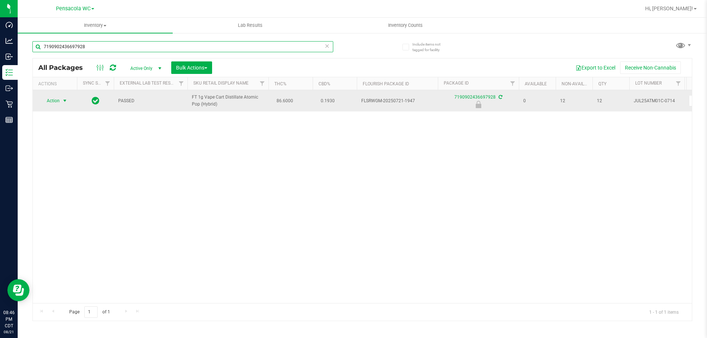
type input "7190902436697928"
drag, startPoint x: 53, startPoint y: 99, endPoint x: 61, endPoint y: 107, distance: 11.7
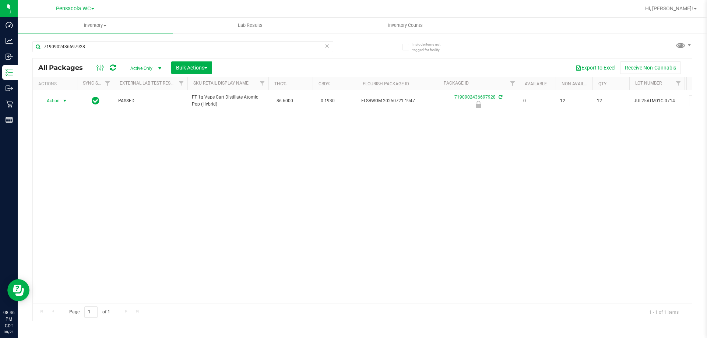
click at [53, 99] on span "Action" at bounding box center [50, 101] width 20 height 10
click at [67, 183] on li "Unlock package" at bounding box center [64, 188] width 47 height 11
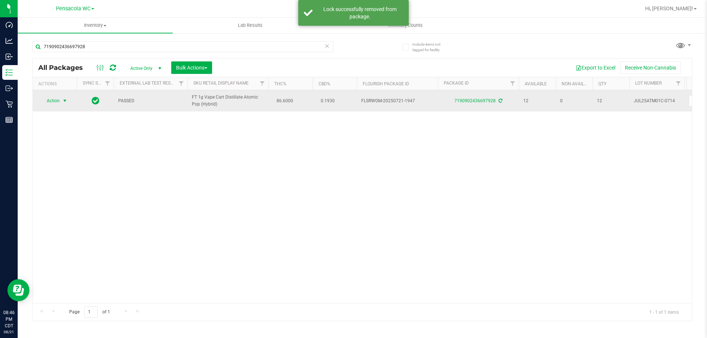
click at [59, 102] on span "Action" at bounding box center [50, 101] width 20 height 10
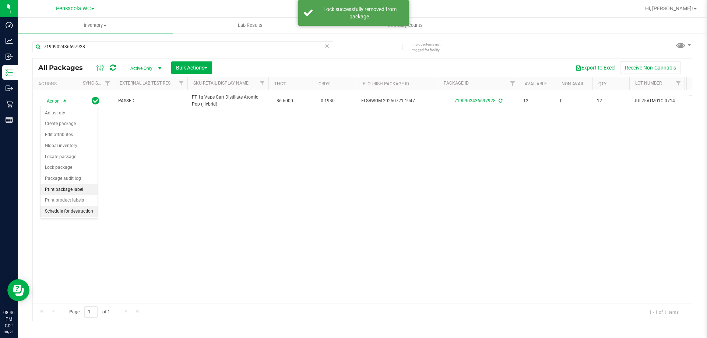
click at [76, 185] on li "Print package label" at bounding box center [69, 189] width 57 height 11
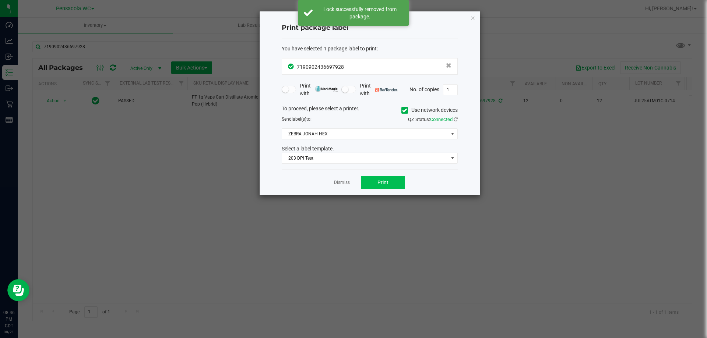
click at [386, 189] on div "Dismiss Print" at bounding box center [370, 182] width 176 height 25
click at [387, 189] on button "Print" at bounding box center [383, 182] width 44 height 13
drag, startPoint x: 474, startPoint y: 18, endPoint x: 451, endPoint y: 31, distance: 26.1
click at [473, 19] on icon "button" at bounding box center [472, 17] width 5 height 9
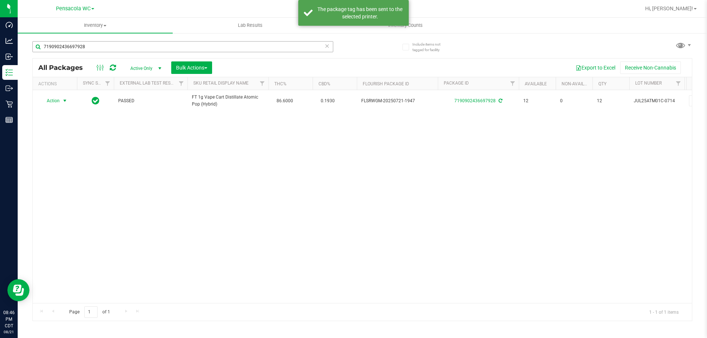
drag, startPoint x: 256, startPoint y: 55, endPoint x: 256, endPoint y: 46, distance: 8.8
click at [256, 49] on div "7190902436697928" at bounding box center [182, 49] width 301 height 17
click at [256, 46] on input "7190902436697928" at bounding box center [182, 46] width 301 height 11
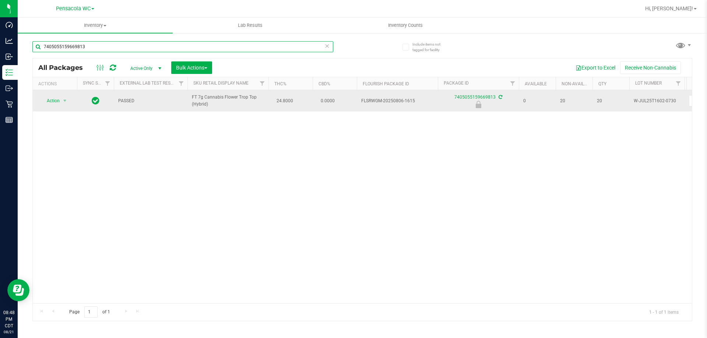
type input "7405055159669813"
click at [53, 99] on span "Action" at bounding box center [50, 101] width 20 height 10
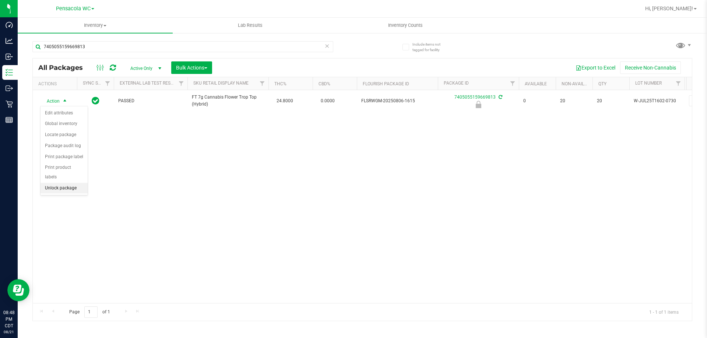
click at [61, 184] on li "Unlock package" at bounding box center [64, 188] width 47 height 11
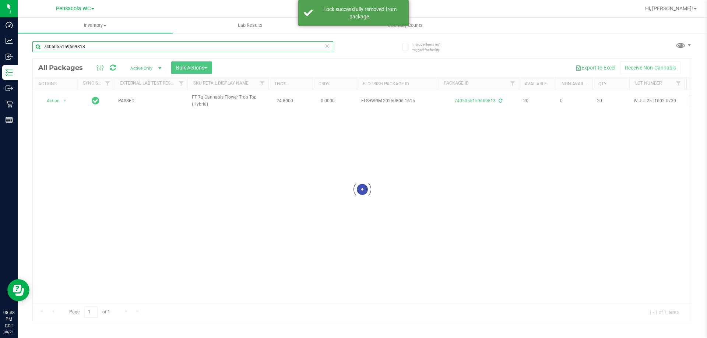
click at [106, 43] on input "7405055159669813" at bounding box center [182, 46] width 301 height 11
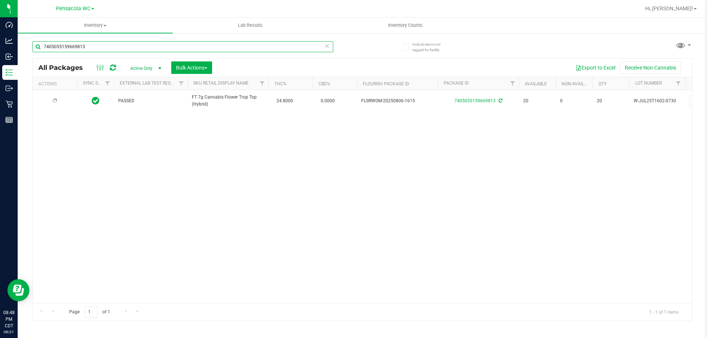
click at [105, 43] on input "7405055159669813" at bounding box center [182, 46] width 301 height 11
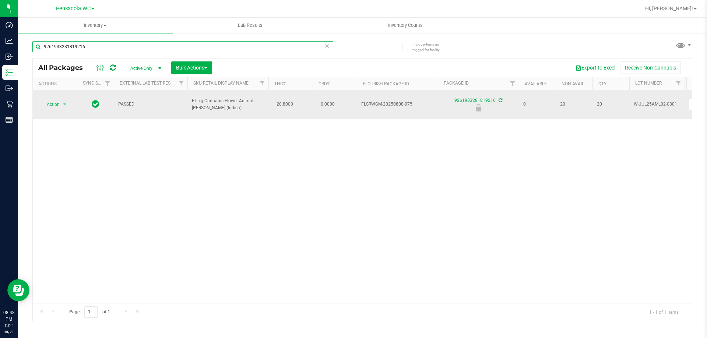
type input "9261933281819216"
click at [52, 103] on span "Action" at bounding box center [50, 104] width 20 height 10
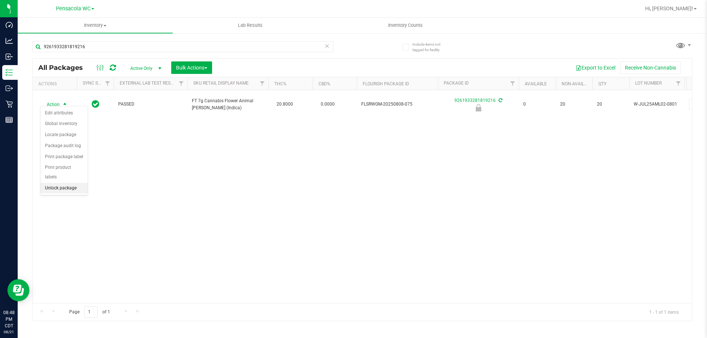
click at [58, 183] on li "Unlock package" at bounding box center [64, 188] width 47 height 11
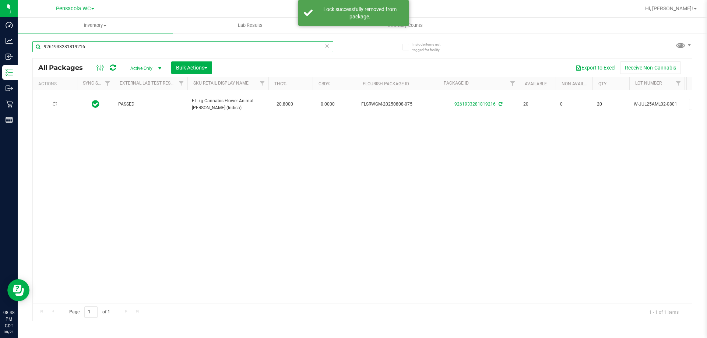
click at [112, 48] on input "9261933281819216" at bounding box center [182, 46] width 301 height 11
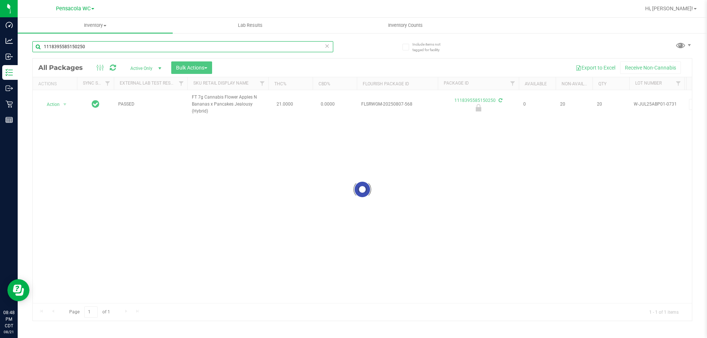
type input "1118395585150250"
click at [61, 104] on div at bounding box center [362, 190] width 659 height 263
click at [59, 105] on div at bounding box center [362, 190] width 659 height 263
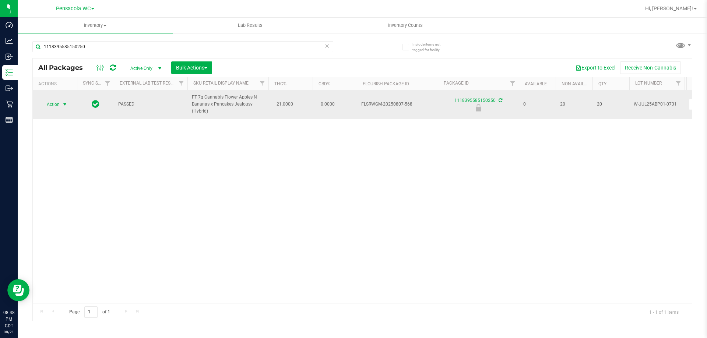
click at [56, 107] on span "Action" at bounding box center [50, 104] width 20 height 10
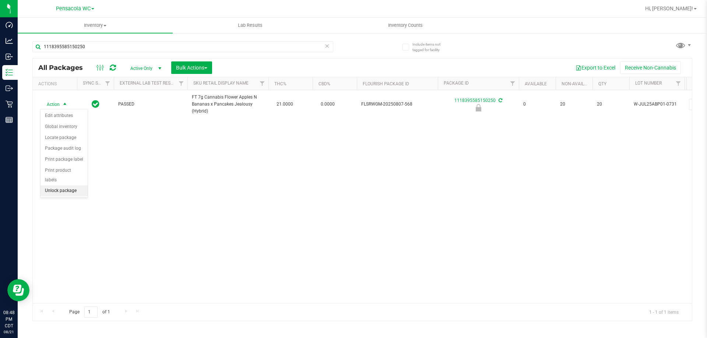
click at [49, 186] on li "Unlock package" at bounding box center [64, 191] width 47 height 11
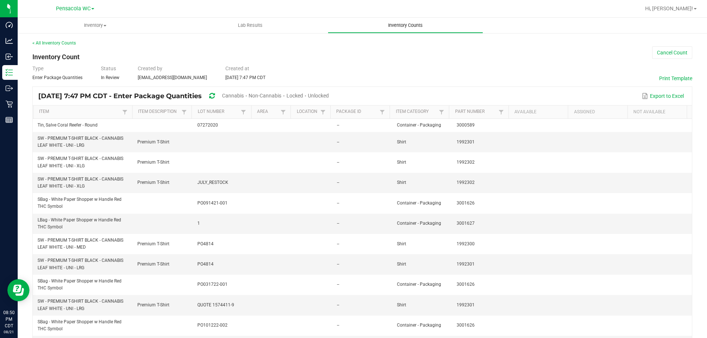
click at [389, 24] on span "Inventory Counts" at bounding box center [405, 25] width 54 height 7
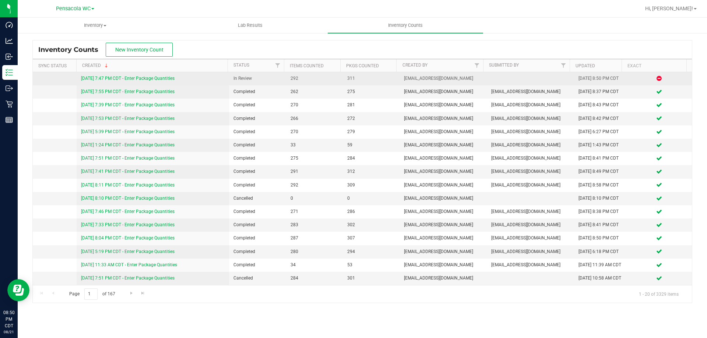
click at [111, 81] on link "[DATE] 7:47 PM CDT - Enter Package Quantities" at bounding box center [128, 78] width 94 height 5
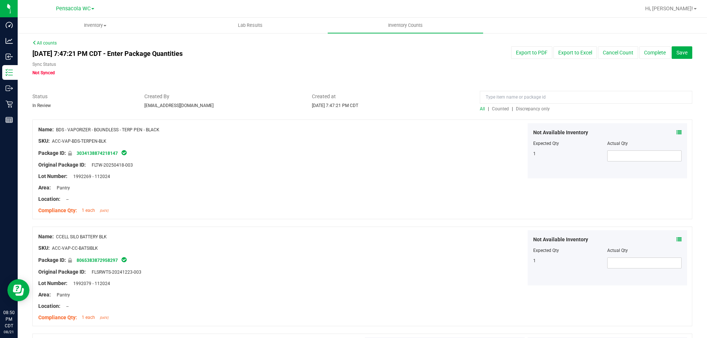
click at [529, 106] on div "All | Counted | Discrepancy only" at bounding box center [586, 109] width 212 height 7
click at [530, 109] on span "Discrepancy only" at bounding box center [533, 108] width 34 height 5
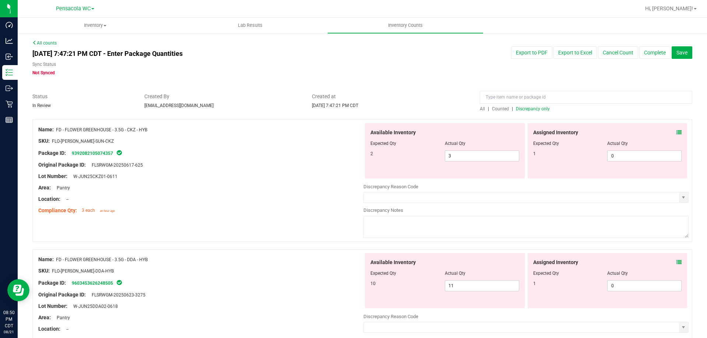
click at [676, 132] on icon at bounding box center [678, 132] width 5 height 5
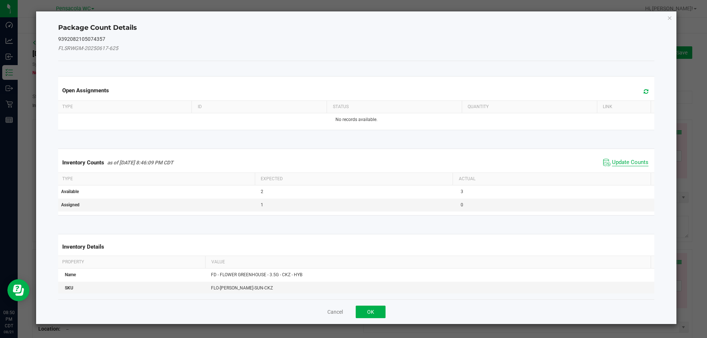
click at [624, 162] on span "Update Counts" at bounding box center [630, 162] width 36 height 7
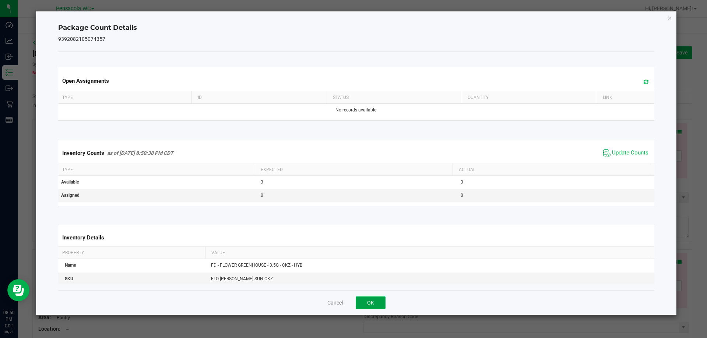
click at [381, 303] on button "OK" at bounding box center [371, 303] width 30 height 13
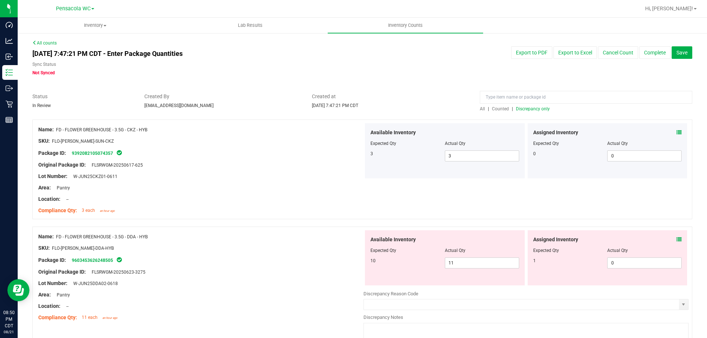
click at [676, 240] on icon at bounding box center [678, 239] width 5 height 5
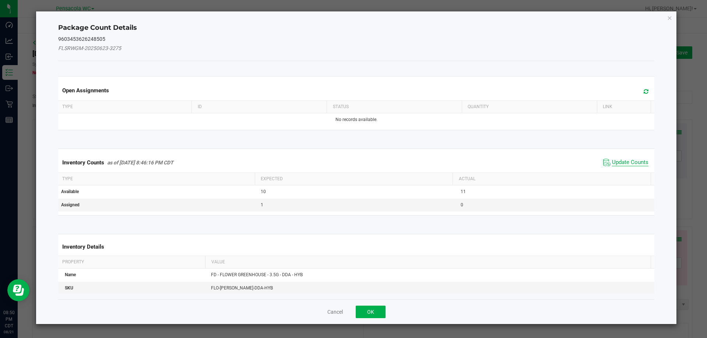
click at [615, 161] on span "Update Counts" at bounding box center [630, 162] width 36 height 7
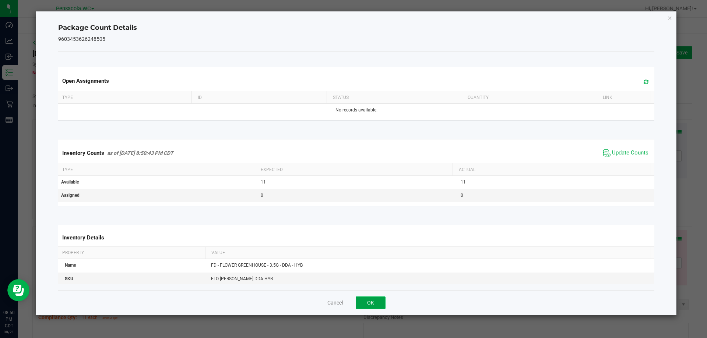
drag, startPoint x: 381, startPoint y: 301, endPoint x: 388, endPoint y: 302, distance: 7.4
click at [382, 301] on button "OK" at bounding box center [371, 303] width 30 height 13
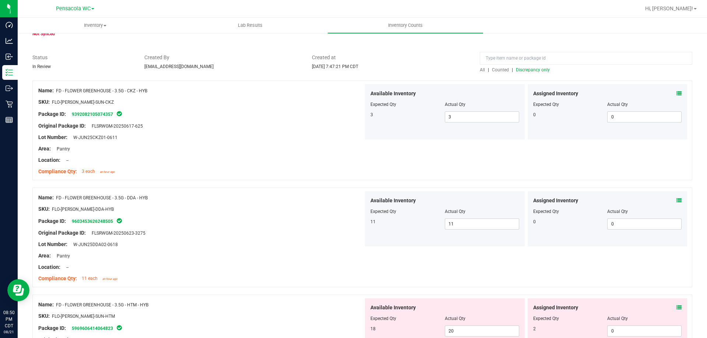
scroll to position [74, 0]
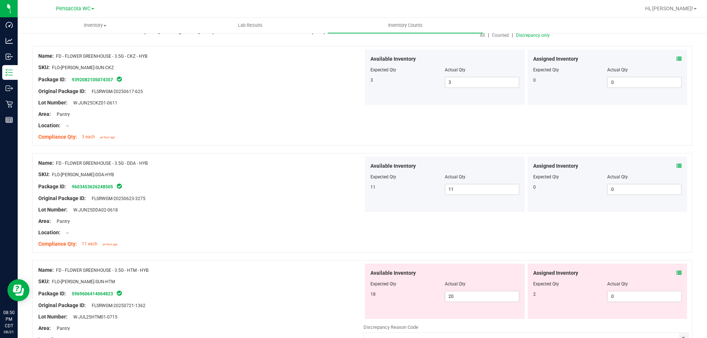
click at [676, 274] on icon at bounding box center [678, 273] width 5 height 5
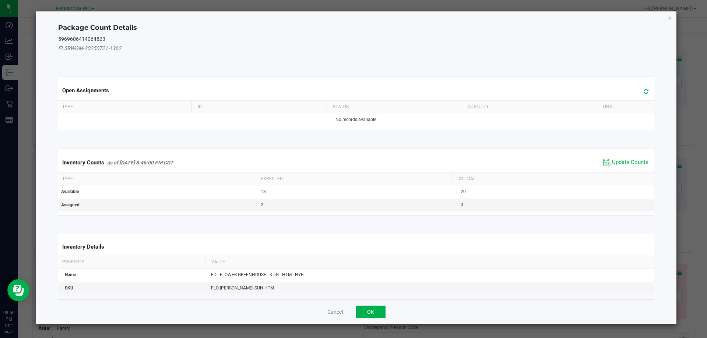
click at [615, 163] on span "Update Counts" at bounding box center [630, 162] width 36 height 7
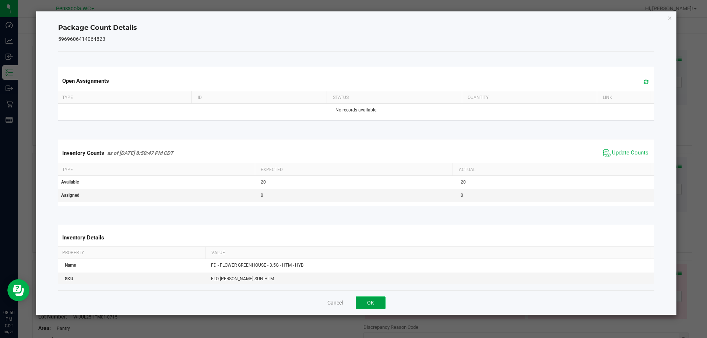
click at [380, 299] on button "OK" at bounding box center [371, 303] width 30 height 13
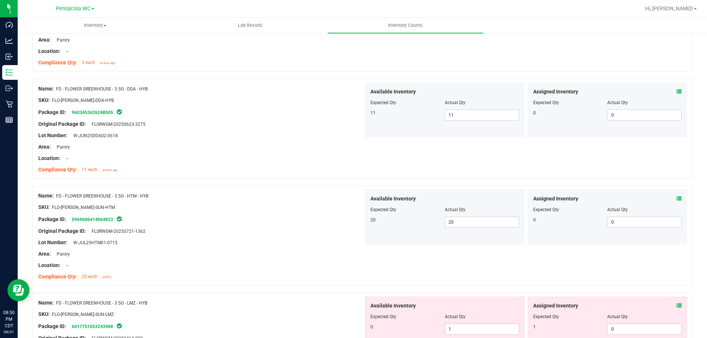
scroll to position [221, 0]
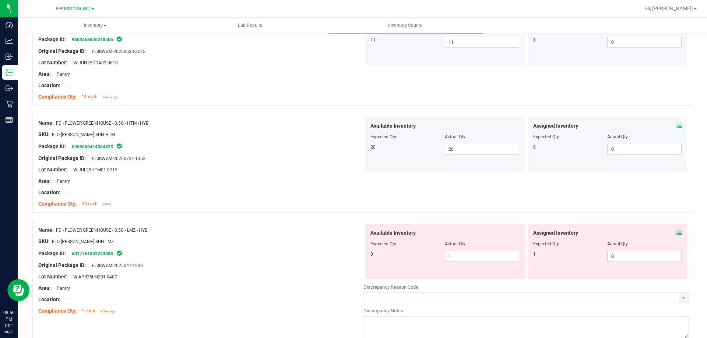
click at [676, 232] on div "Assigned Inventory Expected Qty Actual Qty 1 0 0" at bounding box center [608, 251] width 160 height 55
click at [676, 231] on icon at bounding box center [678, 233] width 5 height 5
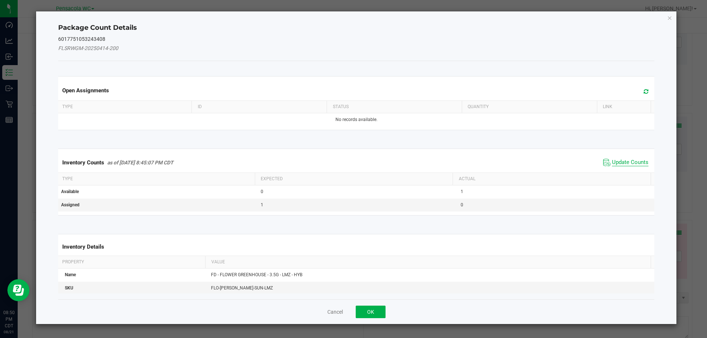
click at [630, 160] on span "Update Counts" at bounding box center [625, 162] width 49 height 11
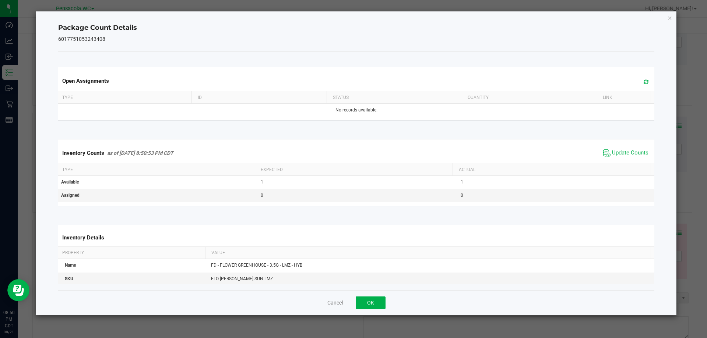
click at [628, 161] on div "Inventory Counts as of Aug 21, 2025 8:50:53 PM CDT Update Counts" at bounding box center [356, 153] width 599 height 20
click at [381, 300] on button "OK" at bounding box center [371, 303] width 30 height 13
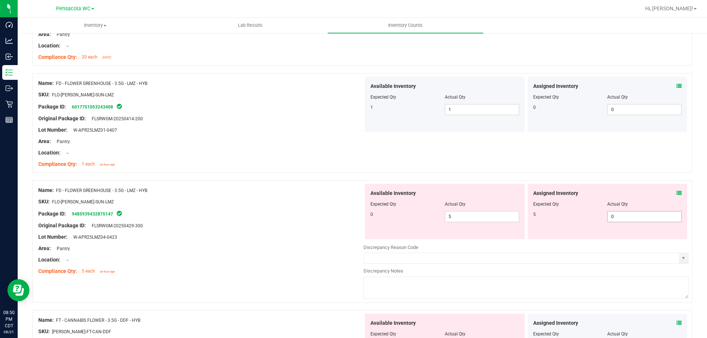
scroll to position [368, 0]
click at [676, 191] on icon at bounding box center [678, 192] width 5 height 5
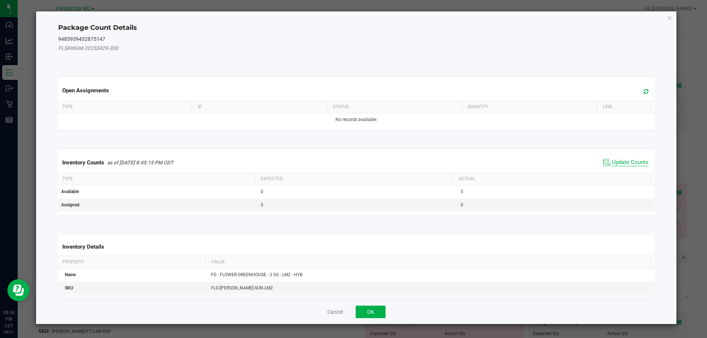
click at [618, 165] on span "Update Counts" at bounding box center [630, 162] width 36 height 7
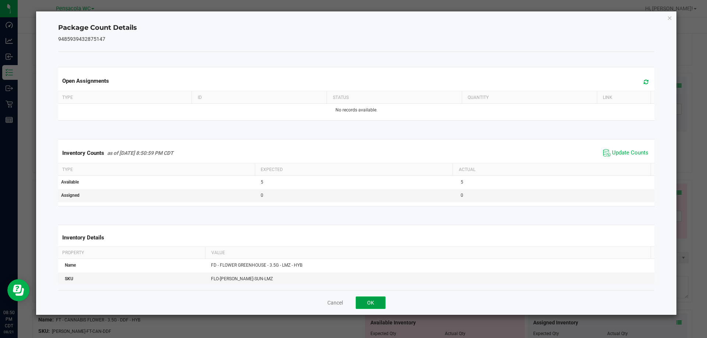
click at [376, 300] on button "OK" at bounding box center [371, 303] width 30 height 13
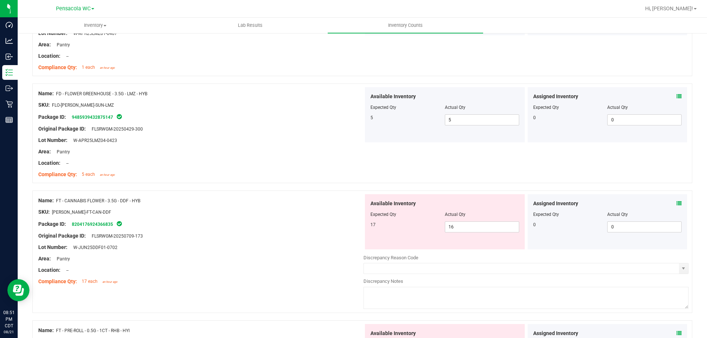
scroll to position [479, 0]
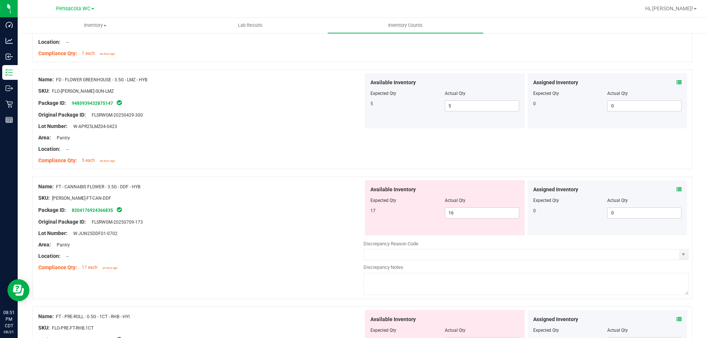
click at [671, 189] on div "Assigned Inventory" at bounding box center [607, 190] width 149 height 8
click at [676, 188] on icon at bounding box center [678, 189] width 5 height 5
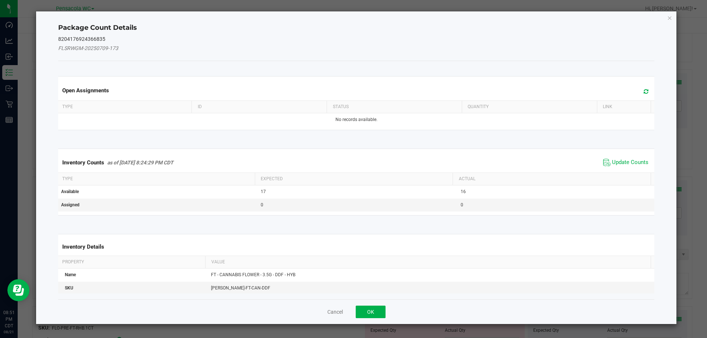
click at [629, 155] on div "Inventory Counts as of Aug 21, 2025 8:24:29 PM CDT Update Counts" at bounding box center [356, 163] width 599 height 20
click at [631, 162] on span "Update Counts" at bounding box center [630, 162] width 36 height 7
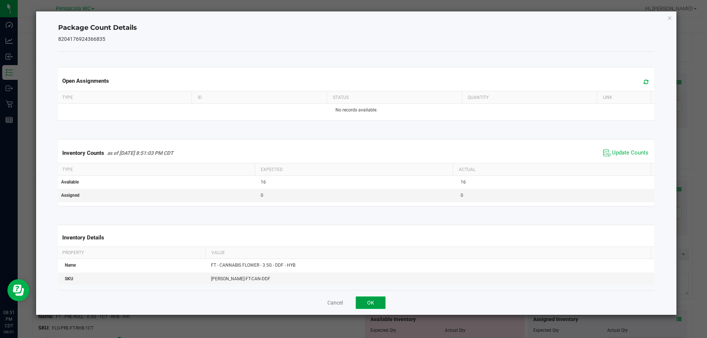
drag, startPoint x: 379, startPoint y: 304, endPoint x: 391, endPoint y: 288, distance: 20.3
click at [379, 303] on button "OK" at bounding box center [371, 303] width 30 height 13
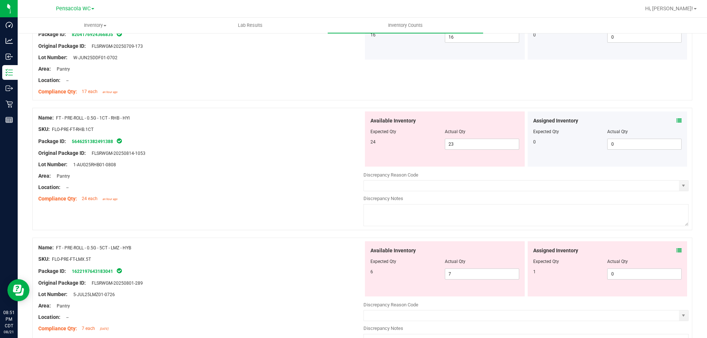
scroll to position [663, 0]
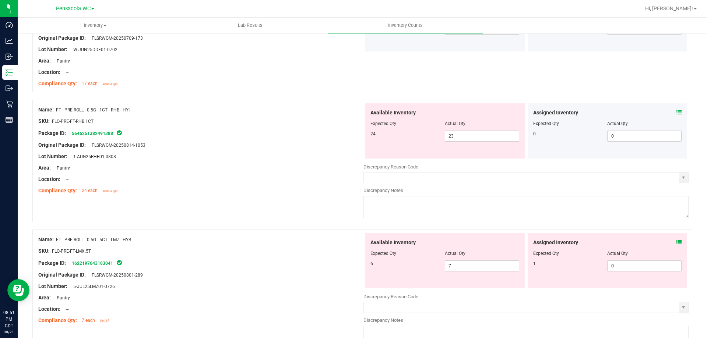
click at [676, 111] on icon at bounding box center [678, 112] width 5 height 5
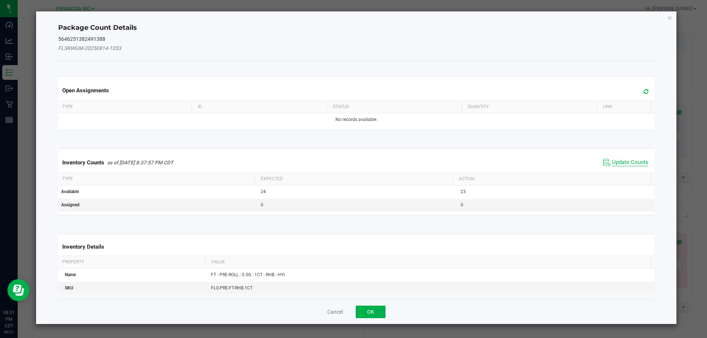
click at [625, 163] on span "Update Counts" at bounding box center [630, 162] width 36 height 7
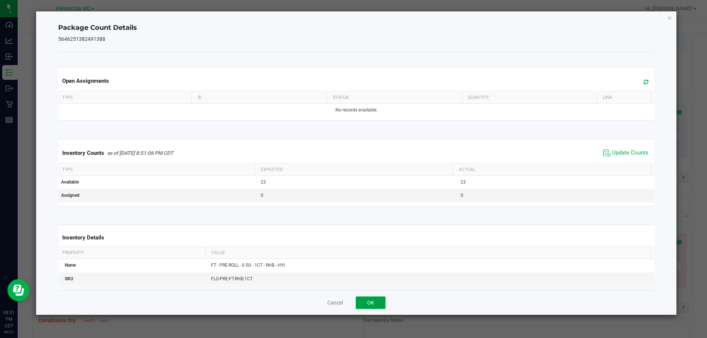
click at [371, 304] on button "OK" at bounding box center [371, 303] width 30 height 13
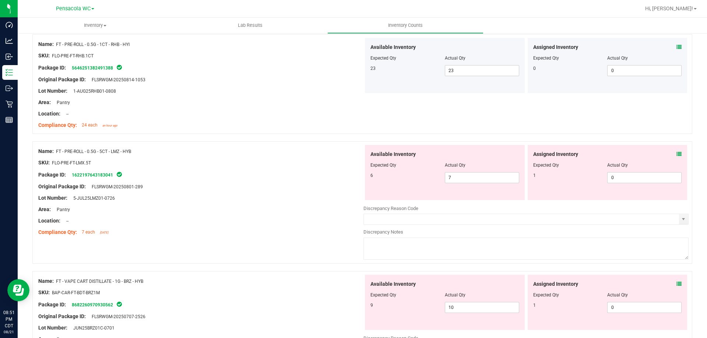
scroll to position [810, 0]
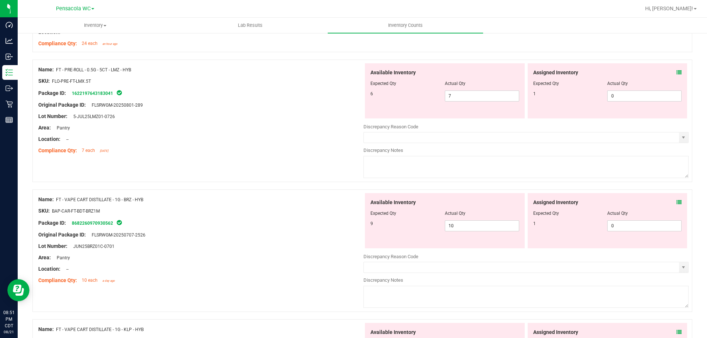
click at [676, 69] on span at bounding box center [678, 73] width 5 height 8
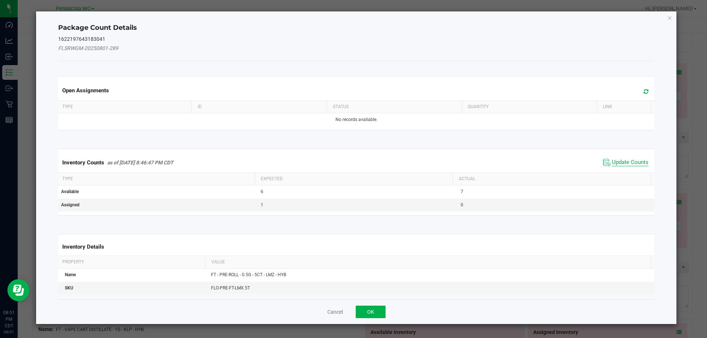
click at [615, 162] on span "Update Counts" at bounding box center [630, 162] width 36 height 7
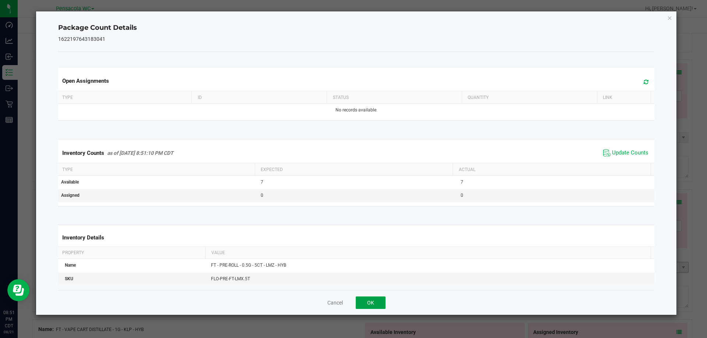
drag, startPoint x: 379, startPoint y: 304, endPoint x: 460, endPoint y: 246, distance: 99.8
click at [380, 304] on button "OK" at bounding box center [371, 303] width 30 height 13
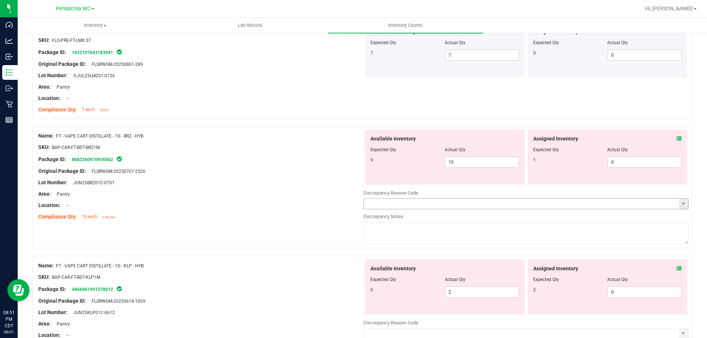
scroll to position [884, 0]
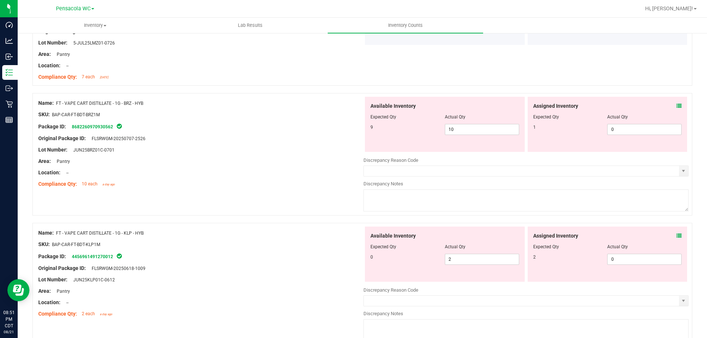
click at [676, 106] on icon at bounding box center [678, 105] width 5 height 5
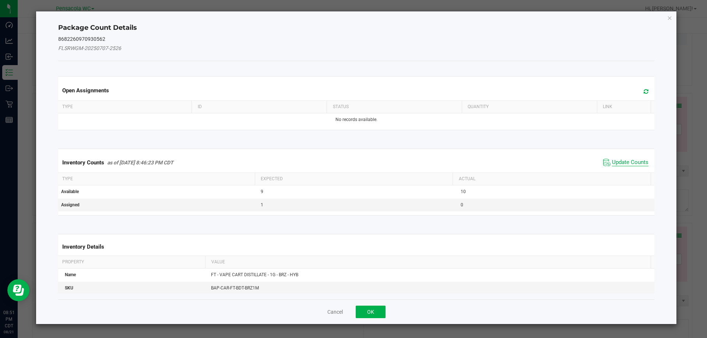
click at [634, 164] on span "Update Counts" at bounding box center [630, 162] width 36 height 7
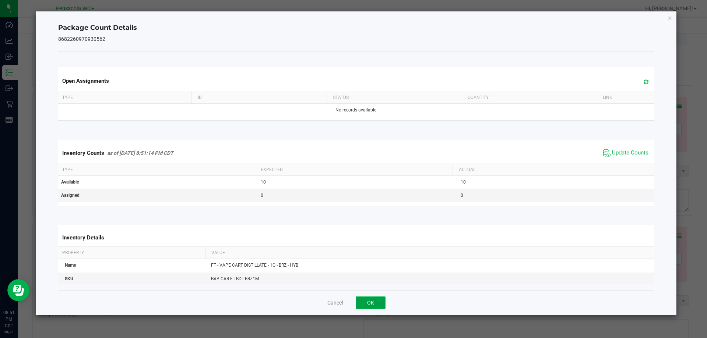
click at [370, 305] on button "OK" at bounding box center [371, 303] width 30 height 13
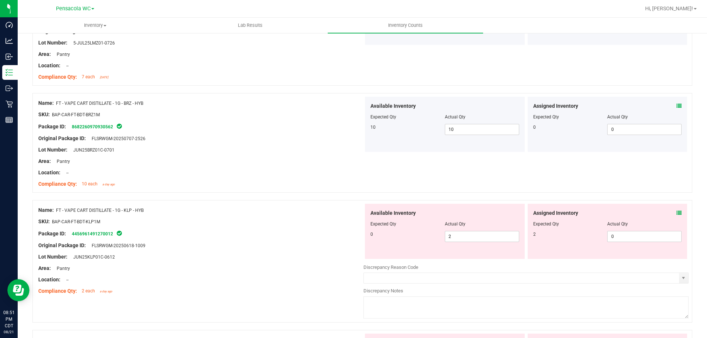
click at [675, 214] on div "Assigned Inventory Expected Qty Actual Qty 2 0 0" at bounding box center [608, 231] width 160 height 55
click at [676, 214] on icon at bounding box center [678, 213] width 5 height 5
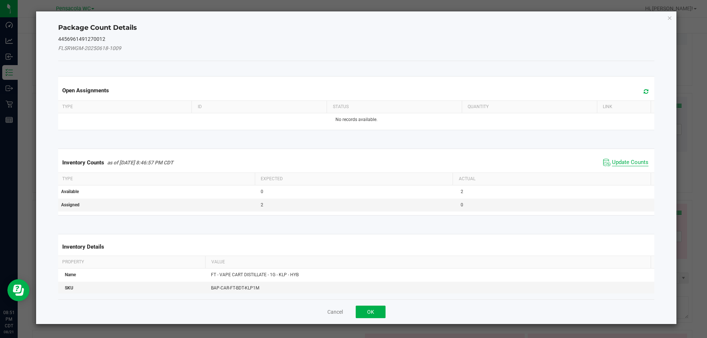
click at [628, 163] on span "Update Counts" at bounding box center [630, 162] width 36 height 7
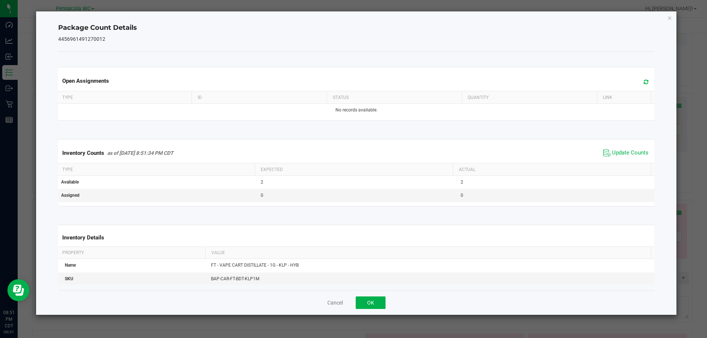
click at [379, 312] on div "Cancel OK" at bounding box center [356, 303] width 597 height 25
click at [379, 300] on button "OK" at bounding box center [371, 303] width 30 height 13
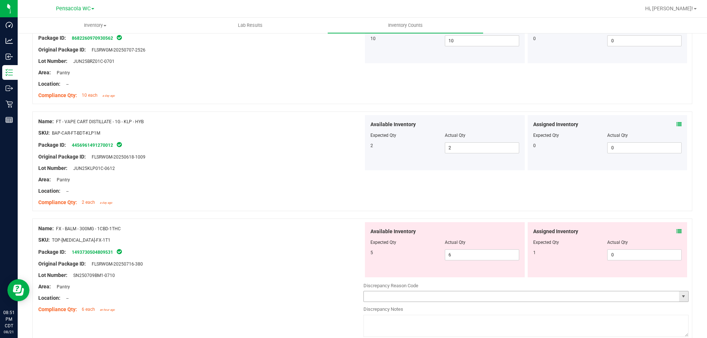
scroll to position [1031, 0]
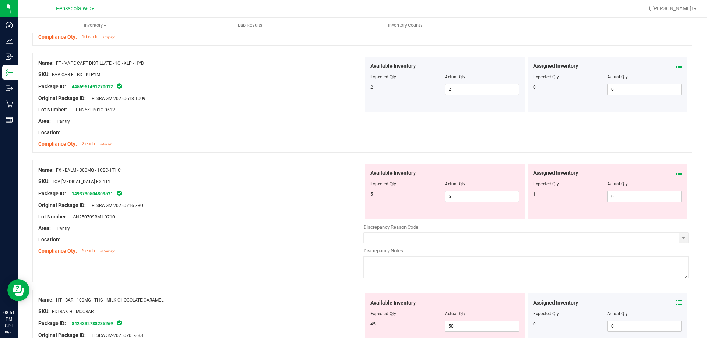
click at [678, 175] on div "Assigned Inventory Expected Qty Actual Qty 1 0 0" at bounding box center [608, 191] width 160 height 55
click at [676, 172] on icon at bounding box center [678, 172] width 5 height 5
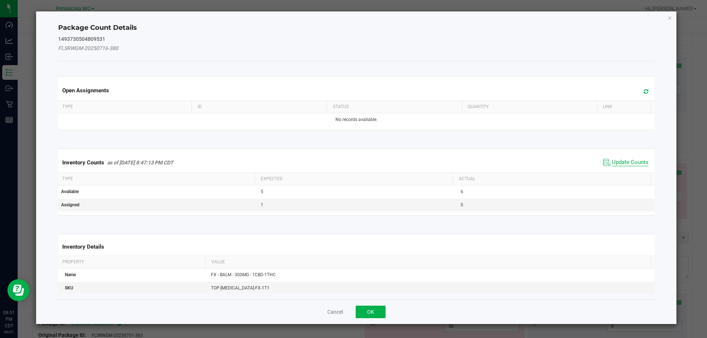
click at [619, 157] on div "Inventory Counts as of Aug 21, 2025 8:47:13 PM CDT Update Counts" at bounding box center [356, 163] width 599 height 20
drag, startPoint x: 616, startPoint y: 159, endPoint x: 605, endPoint y: 178, distance: 22.3
click at [616, 159] on span "Update Counts" at bounding box center [630, 162] width 36 height 7
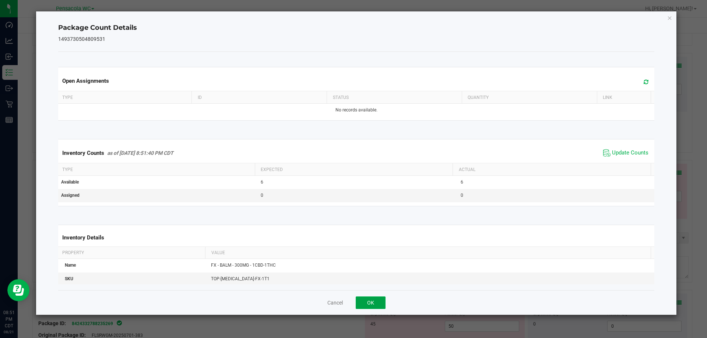
click at [376, 298] on button "OK" at bounding box center [371, 303] width 30 height 13
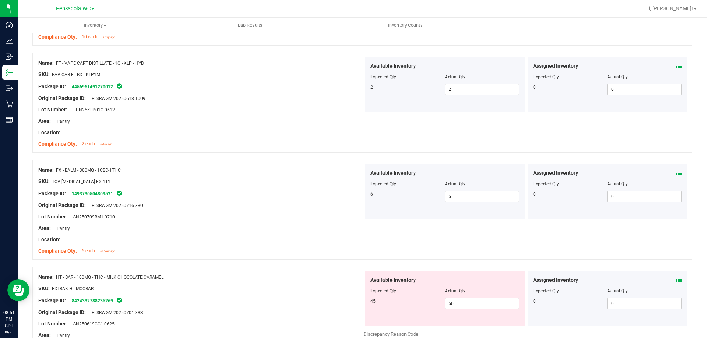
click at [676, 281] on icon at bounding box center [678, 280] width 5 height 5
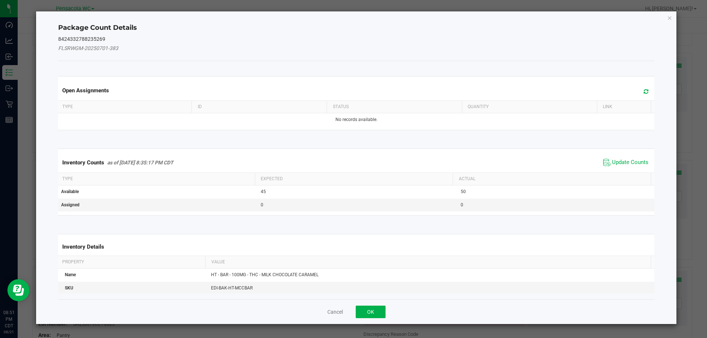
click at [605, 162] on span "Update Counts" at bounding box center [625, 162] width 49 height 11
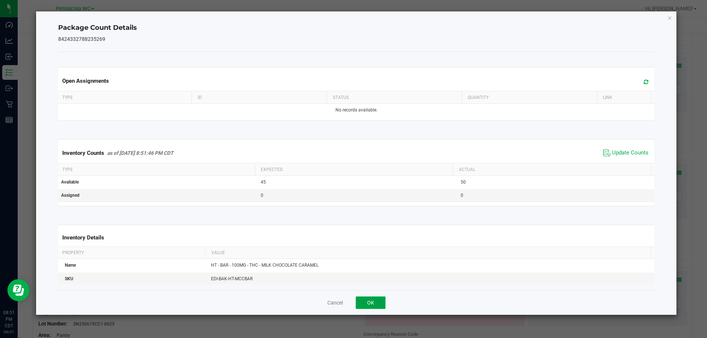
click at [371, 297] on button "OK" at bounding box center [371, 303] width 30 height 13
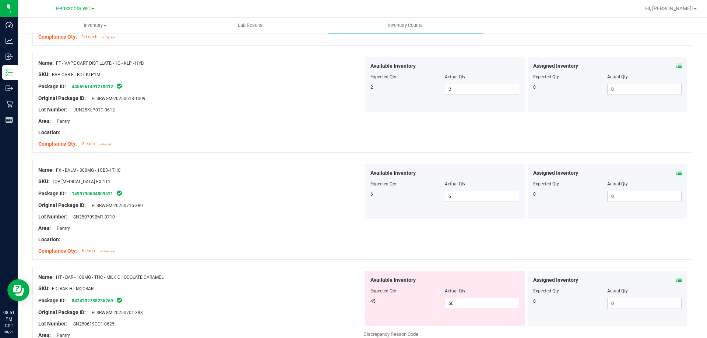
scroll to position [1105, 0]
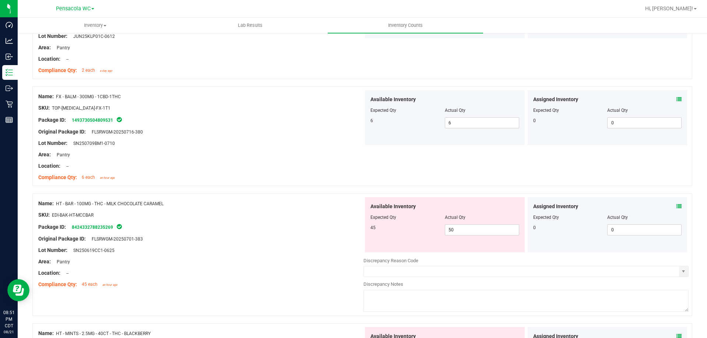
click at [676, 207] on icon at bounding box center [678, 206] width 5 height 5
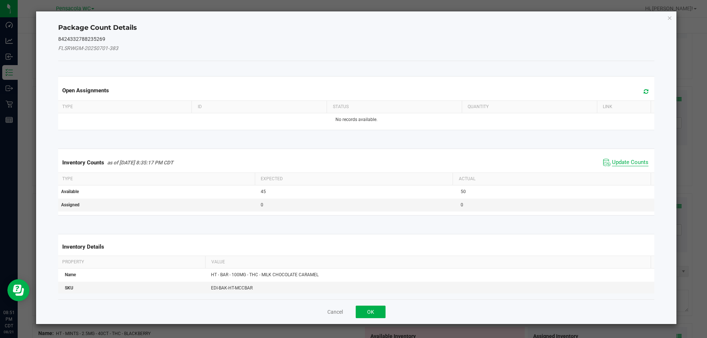
click at [612, 162] on span "Update Counts" at bounding box center [630, 162] width 36 height 7
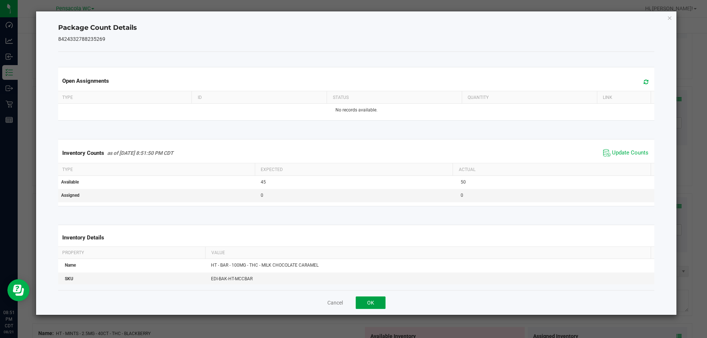
click at [375, 297] on button "OK" at bounding box center [371, 303] width 30 height 13
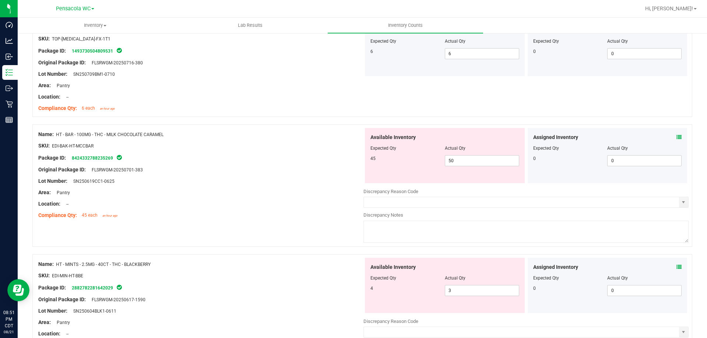
scroll to position [1245, 0]
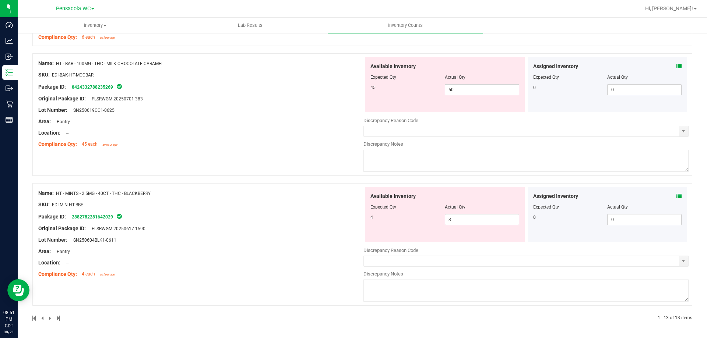
click at [671, 194] on div "Assigned Inventory" at bounding box center [607, 197] width 149 height 8
click at [676, 198] on icon at bounding box center [678, 196] width 5 height 5
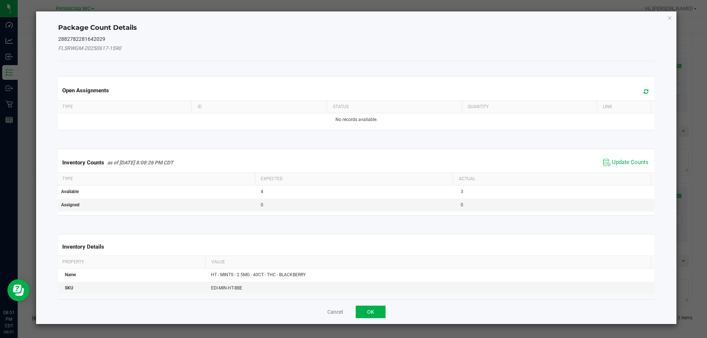
drag, startPoint x: 618, startPoint y: 164, endPoint x: 594, endPoint y: 183, distance: 30.9
click at [618, 163] on span "Update Counts" at bounding box center [630, 162] width 36 height 7
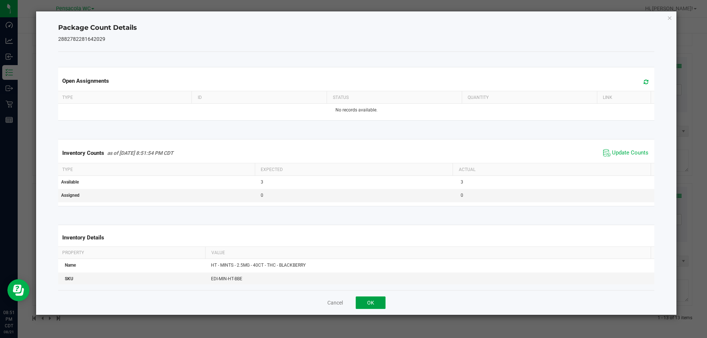
click at [378, 303] on button "OK" at bounding box center [371, 303] width 30 height 13
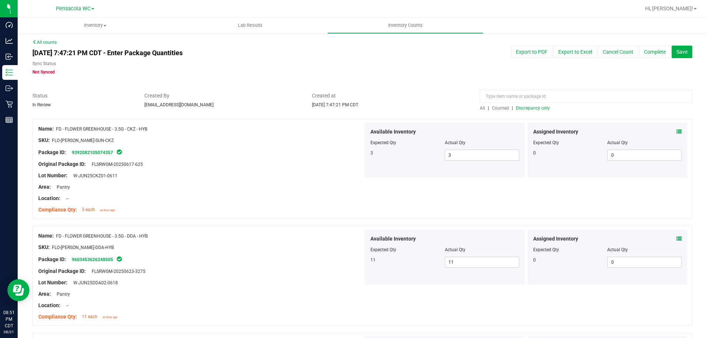
scroll to position [0, 0]
click at [532, 109] on span "Discrepancy only" at bounding box center [533, 108] width 34 height 5
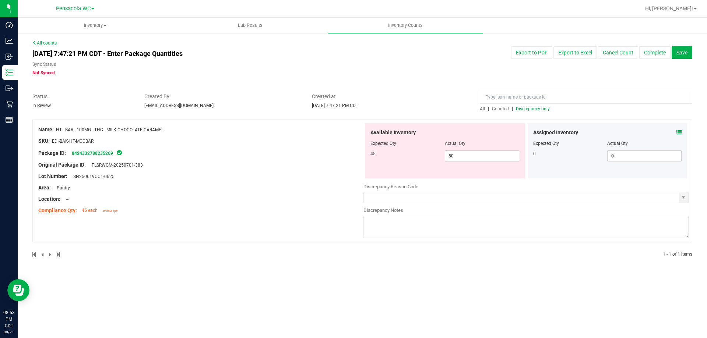
click at [542, 190] on div "Discrepancy Reason Code" at bounding box center [525, 186] width 325 height 7
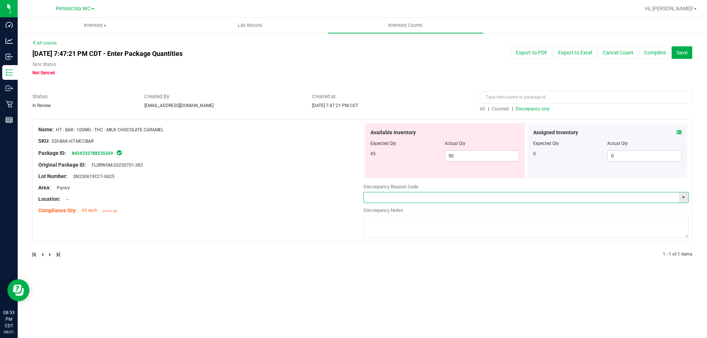
click at [542, 193] on input "text" at bounding box center [521, 198] width 315 height 10
click at [684, 199] on span "select" at bounding box center [683, 198] width 6 height 6
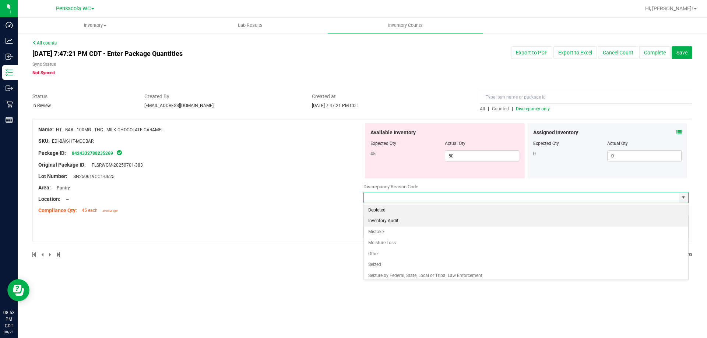
click at [436, 225] on li "Inventory Audit" at bounding box center [526, 221] width 324 height 11
type input "Inventory Audit"
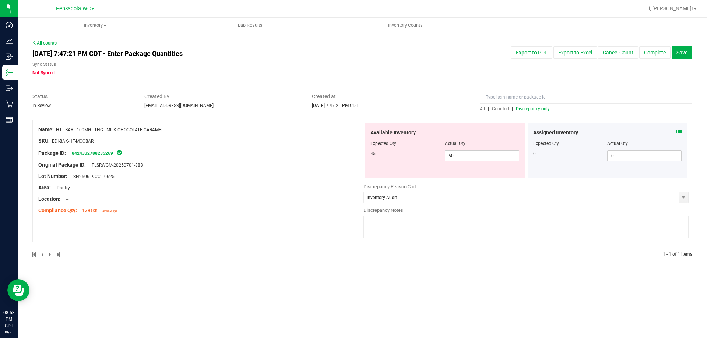
click at [437, 220] on textarea at bounding box center [525, 227] width 325 height 22
click at [539, 232] on textarea "I believe we did not count this upon putting it on the shelf." at bounding box center [525, 227] width 325 height 22
type textarea "I believe we did not count this upon putting it on the shelf."
drag, startPoint x: 174, startPoint y: 125, endPoint x: 56, endPoint y: 127, distance: 117.8
click at [56, 127] on div "Name: HT - BAR - 100MG - THC - MILK CHOCOLATE CARAMEL SKU: EDI-BAK-HT-MCCBAR Pa…" at bounding box center [200, 170] width 325 height 94
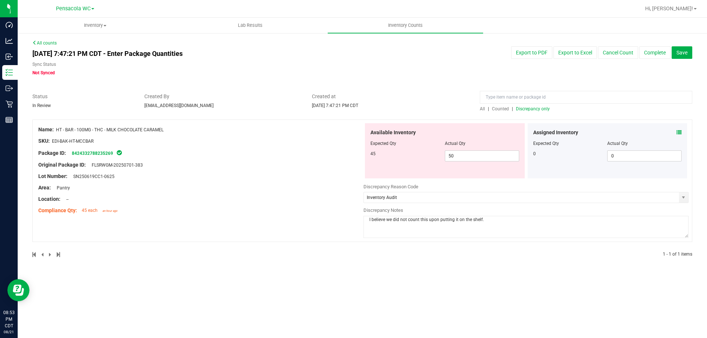
click at [88, 142] on span "EDI-BAK-HT-MCCBAR" at bounding box center [73, 141] width 42 height 5
drag, startPoint x: 111, startPoint y: 155, endPoint x: 151, endPoint y: 136, distance: 44.2
click at [152, 130] on span "HT - BAR - 100MG - THC - MILK CHOCOLATE CARAMEL" at bounding box center [110, 129] width 108 height 5
drag, startPoint x: 115, startPoint y: 158, endPoint x: 72, endPoint y: 152, distance: 43.8
click at [72, 152] on div "Name: HT - BAR - 100MG - THC - MILK CHOCOLATE CARAMEL SKU: EDI-BAK-HT-MCCBAR Pa…" at bounding box center [200, 170] width 325 height 94
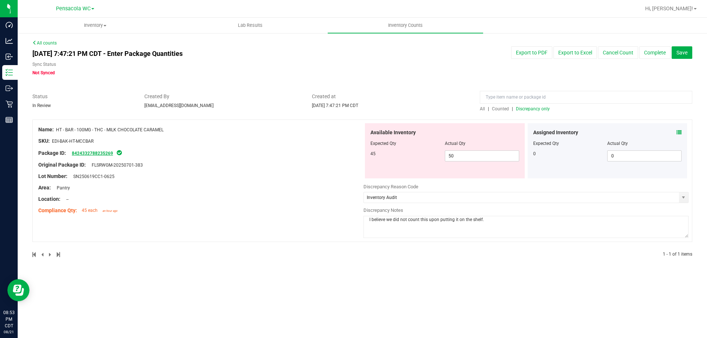
copy div "8424332788235269"
click at [477, 154] on span "50 50" at bounding box center [482, 156] width 74 height 11
type input "5"
type input "45"
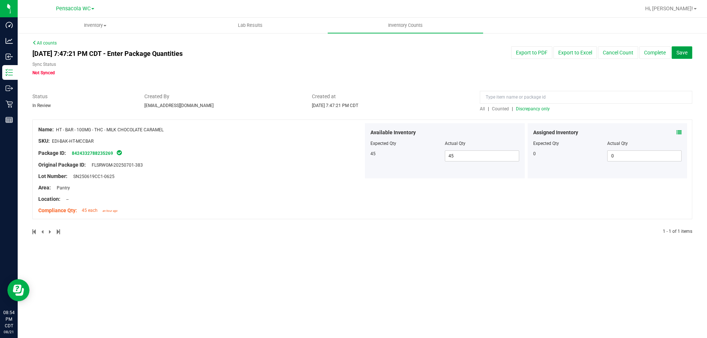
click at [680, 55] on span "Save" at bounding box center [681, 53] width 11 height 6
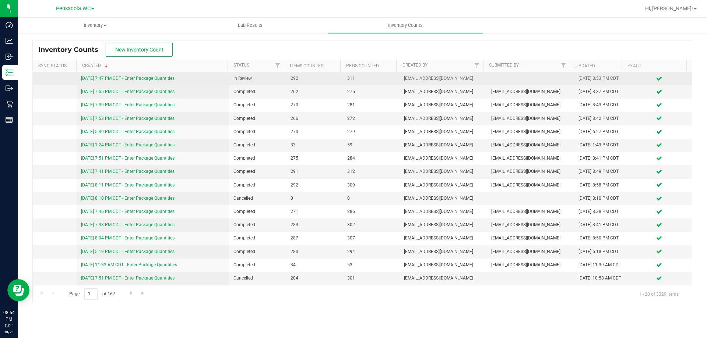
click at [126, 77] on link "8/21/25 7:47 PM CDT - Enter Package Quantities" at bounding box center [128, 78] width 94 height 5
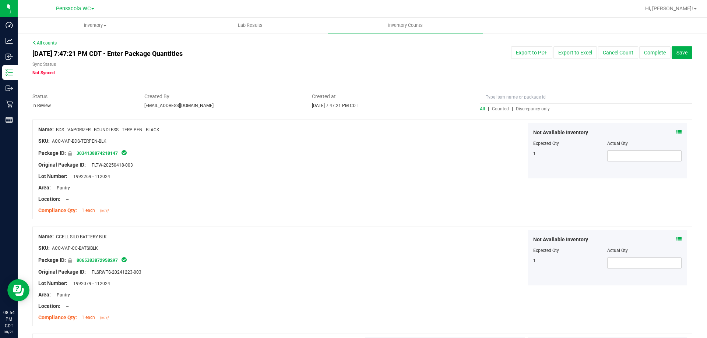
click at [532, 107] on span "Discrepancy only" at bounding box center [533, 108] width 34 height 5
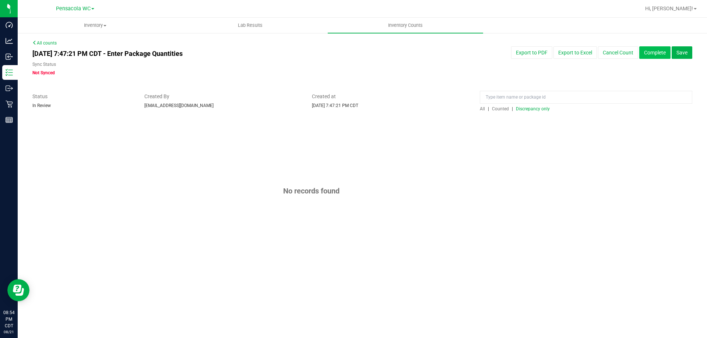
click at [655, 57] on button "Complete" at bounding box center [654, 52] width 31 height 13
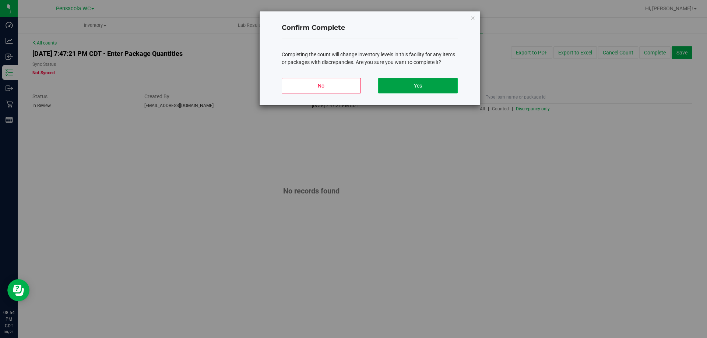
click at [420, 89] on button "Yes" at bounding box center [417, 85] width 79 height 15
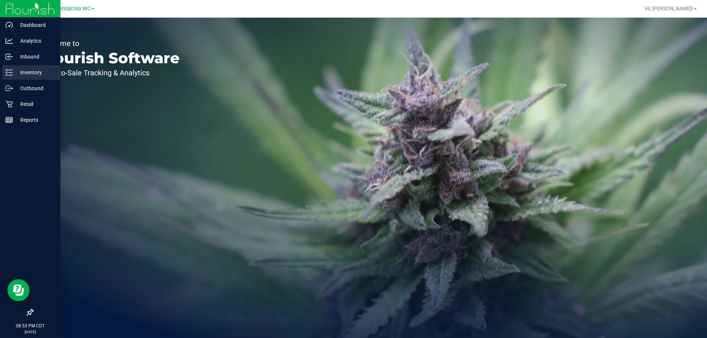
click at [4, 72] on div "Inventory" at bounding box center [31, 72] width 58 height 15
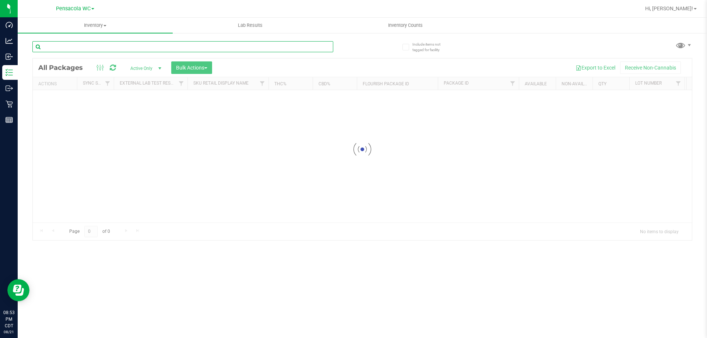
click at [153, 50] on input "text" at bounding box center [182, 46] width 301 height 11
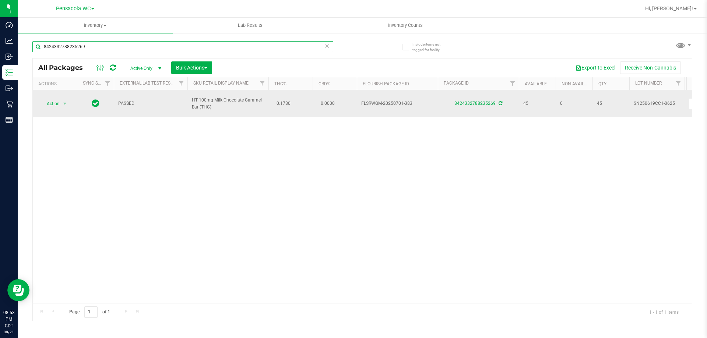
type input "8424332788235269"
click at [64, 113] on td "Action Action Adjust qty Create package Edit attributes Global inventory Locate…" at bounding box center [55, 103] width 44 height 27
click at [62, 110] on td "Action Action Adjust qty Create package Edit attributes Global inventory Locate…" at bounding box center [55, 103] width 44 height 27
click at [60, 106] on span "Action" at bounding box center [50, 104] width 20 height 10
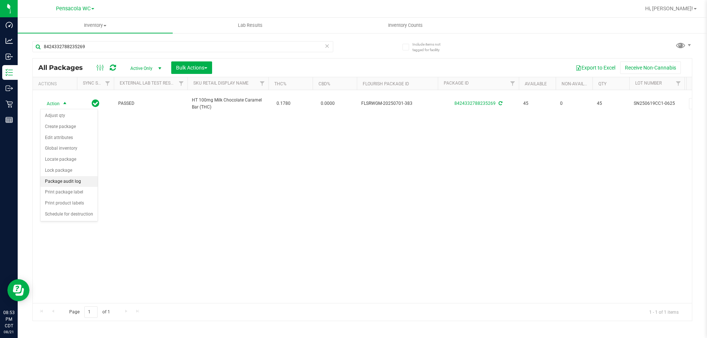
click at [83, 184] on li "Package audit log" at bounding box center [69, 181] width 57 height 11
